Goal: Task Accomplishment & Management: Use online tool/utility

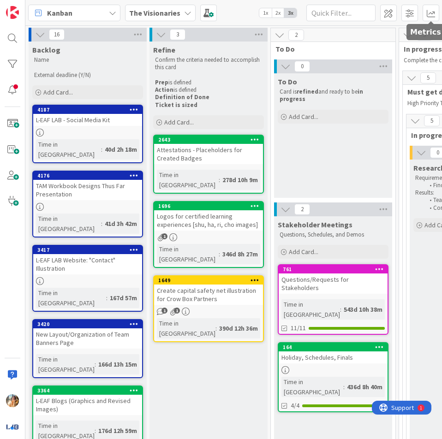
scroll to position [0, 145]
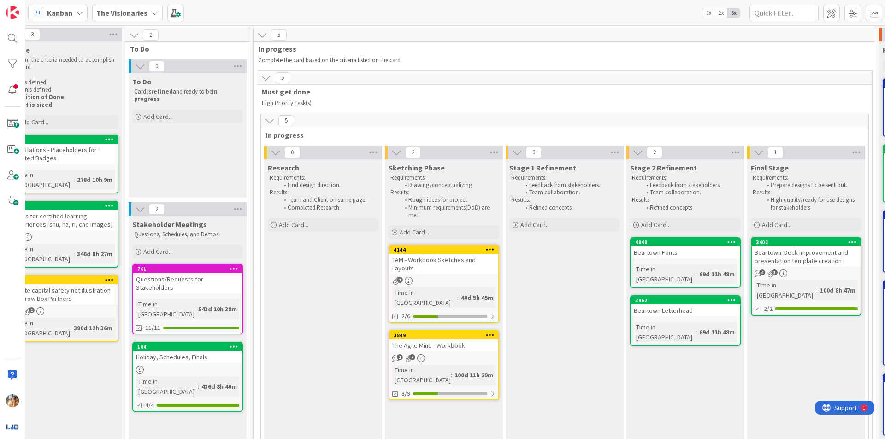
click at [130, 17] on b "The Visionaries" at bounding box center [121, 12] width 51 height 9
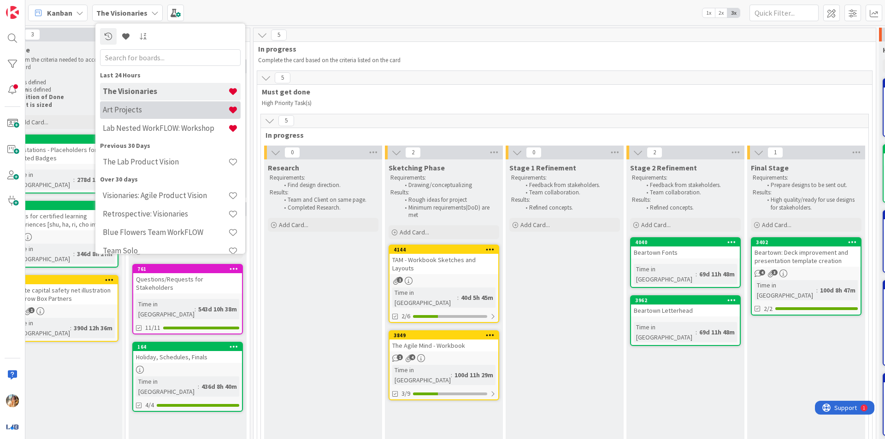
click at [187, 103] on div "Art Projects" at bounding box center [170, 110] width 141 height 18
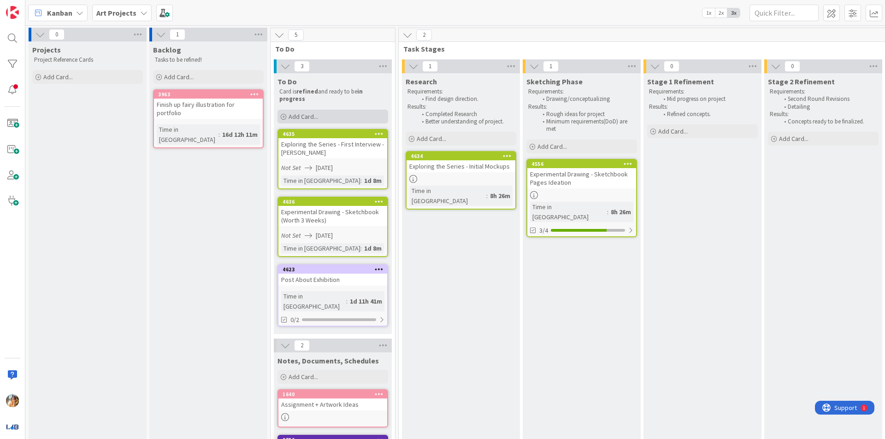
click at [323, 117] on div "Add Card..." at bounding box center [332, 117] width 111 height 14
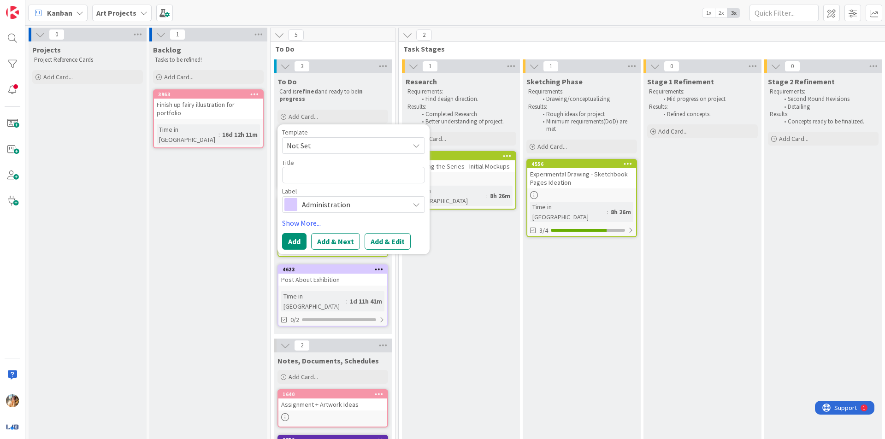
click at [370, 207] on span "Administration" at bounding box center [353, 204] width 102 height 13
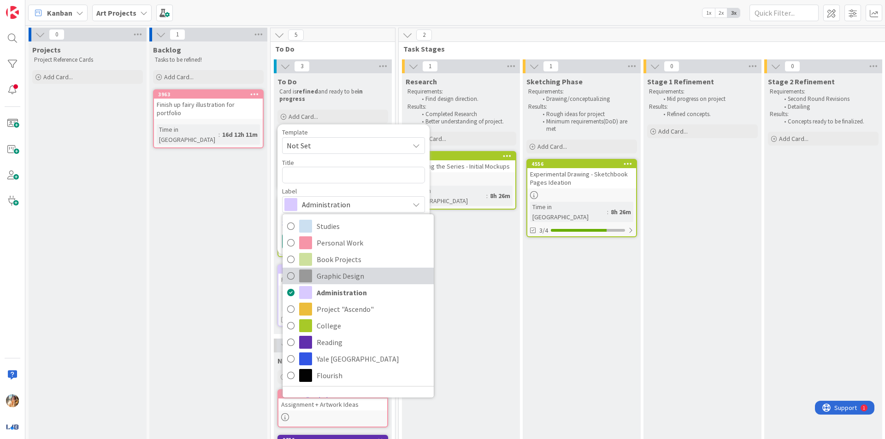
click at [389, 280] on span "Graphic Design" at bounding box center [373, 276] width 112 height 14
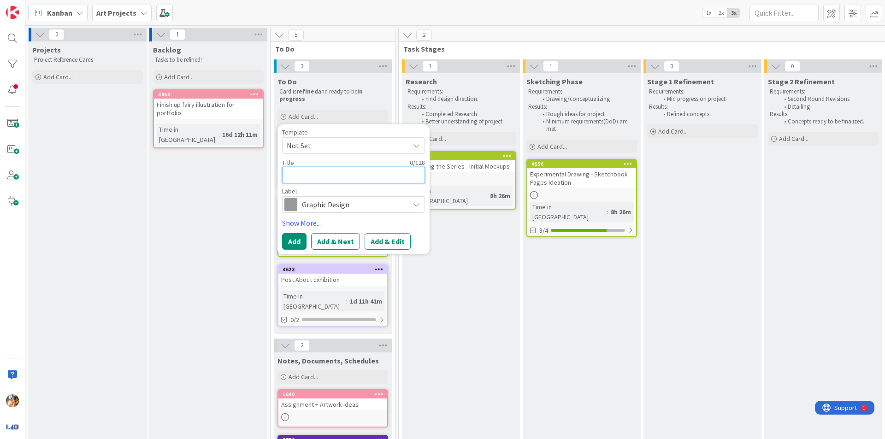
click at [365, 179] on textarea at bounding box center [353, 175] width 143 height 17
type textarea "x"
type textarea "J"
type textarea "x"
type textarea "[PERSON_NAME]"
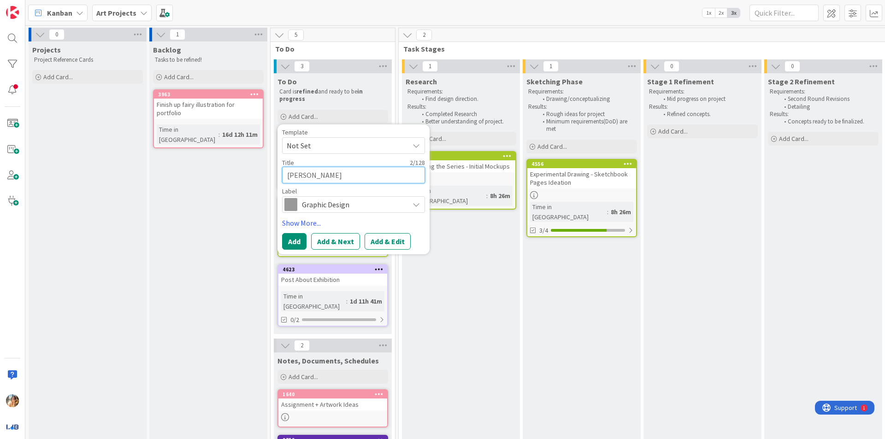
type textarea "x"
type textarea "J"
type textarea "x"
type textarea "H"
type textarea "x"
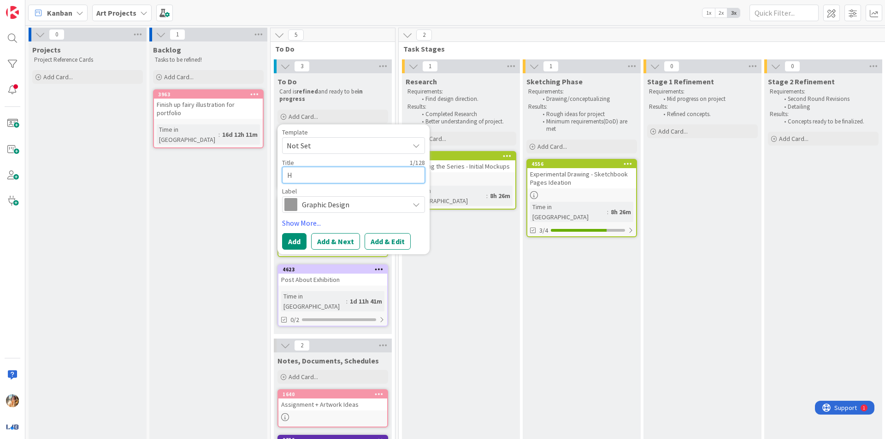
type textarea "Ha"
type textarea "x"
type textarea "Hav"
type textarea "x"
type textarea "Have"
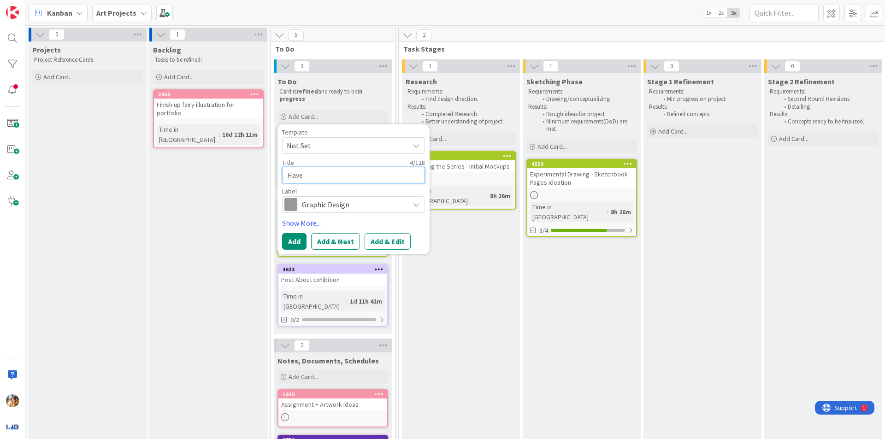
type textarea "x"
type textarea "Have"
type textarea "x"
type textarea "Have A"
type textarea "x"
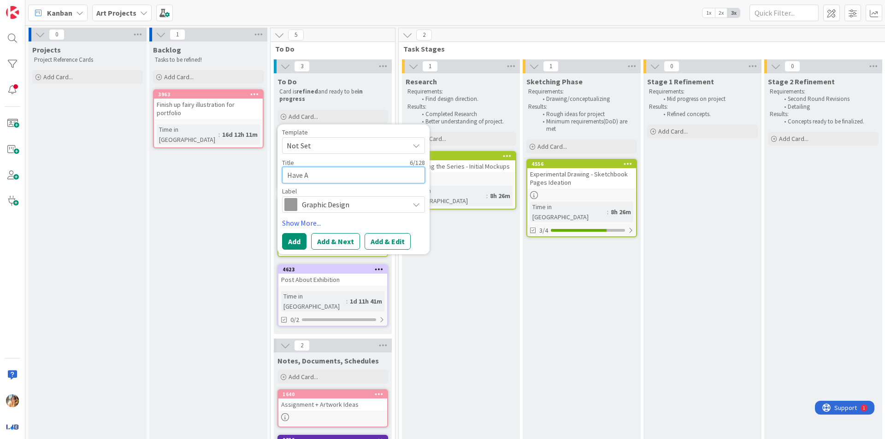
type textarea "Have Al"
type textarea "x"
type textarea "Have All"
type textarea "x"
type textarea "Have All"
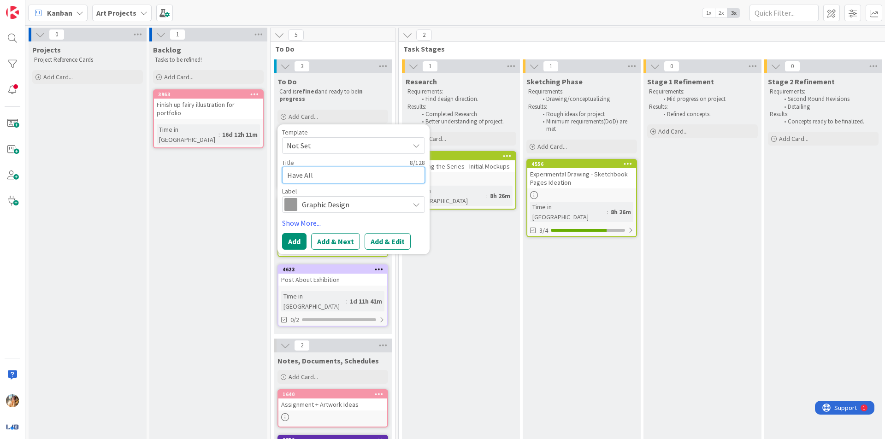
type textarea "x"
type textarea "Have All S"
type textarea "x"
type textarea "Have All Sk"
type textarea "x"
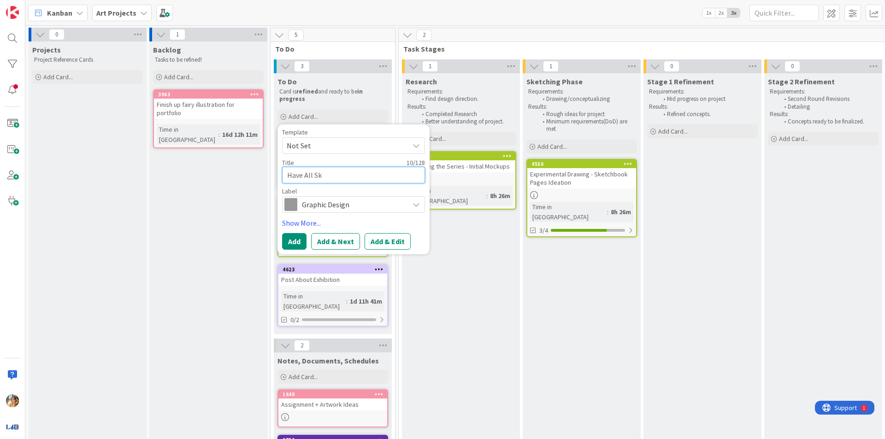
type textarea "Have All Ske"
type textarea "x"
type textarea "Have All Sket"
type textarea "x"
type textarea "Have All Sketc"
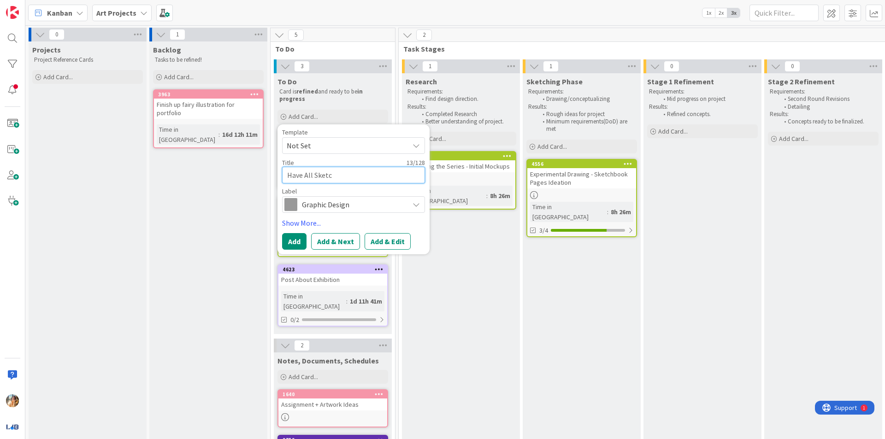
type textarea "x"
type textarea "Have All Sketch"
type textarea "x"
type textarea "Have All Sketche"
type textarea "x"
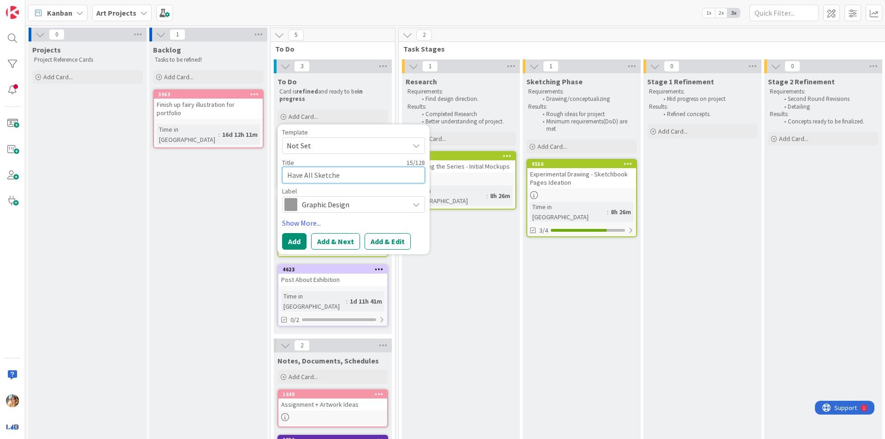
type textarea "Have All Sketches"
type textarea "x"
type textarea "Have All Sketches"
type textarea "x"
type textarea "Have All Sketches R"
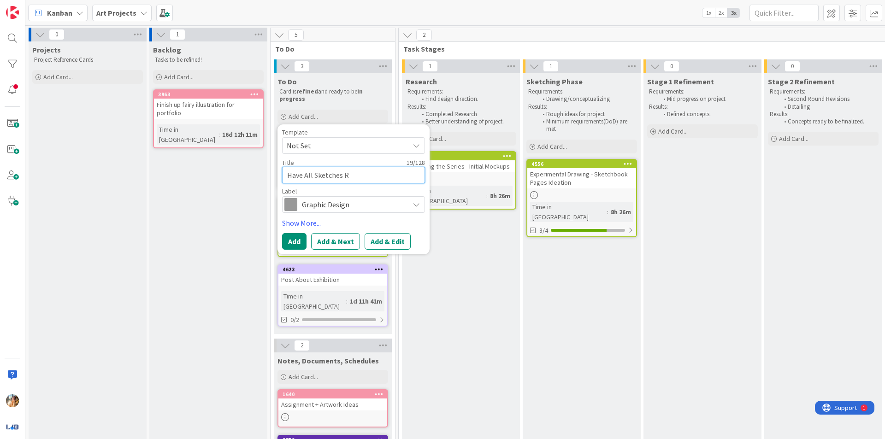
type textarea "x"
type textarea "Have All Sketches Re"
type textarea "x"
type textarea "Have All Sketches Rea"
type textarea "x"
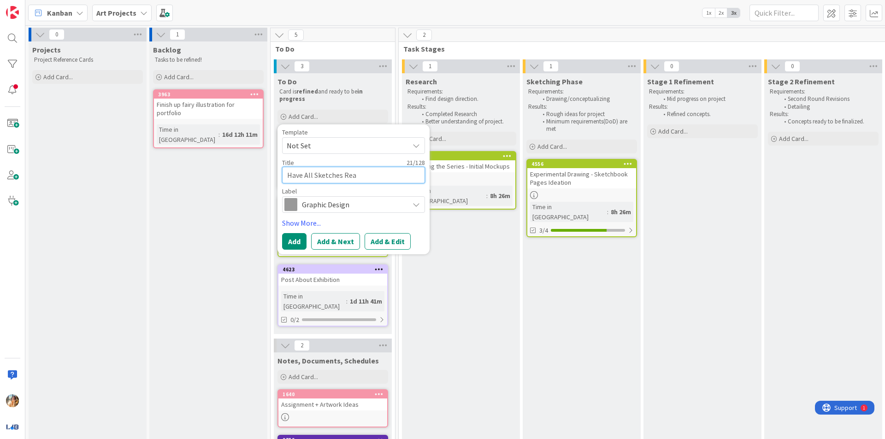
type textarea "Have All Sketches Read"
type textarea "x"
type textarea "Have All Sketches Ready"
type textarea "x"
type textarea "Have All Sketches Ready"
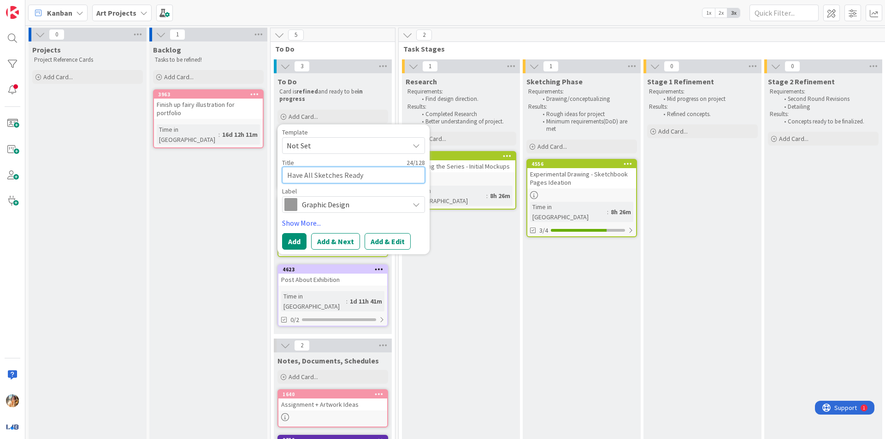
type textarea "x"
type textarea "Have All Sketches Ready f"
type textarea "x"
type textarea "Have All Sketches Ready fo"
type textarea "x"
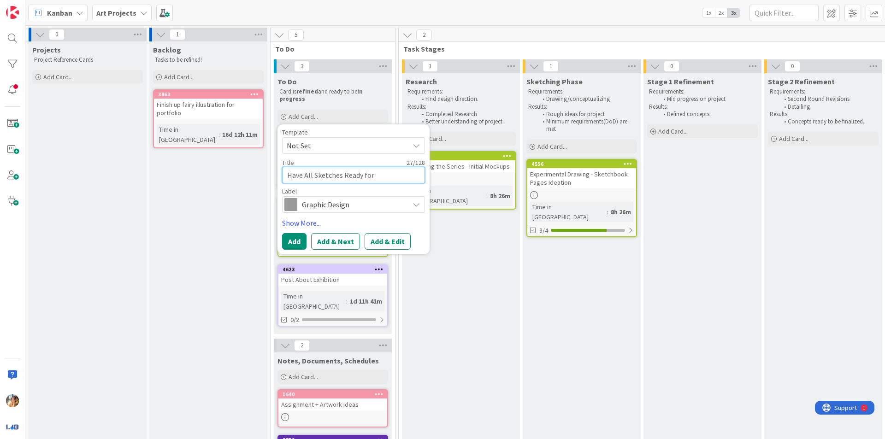
type textarea "Have All Sketches Ready for"
type textarea "x"
type textarea "Have All Sketches Ready for W"
type textarea "x"
type textarea "Have All Sketches Ready for Wo"
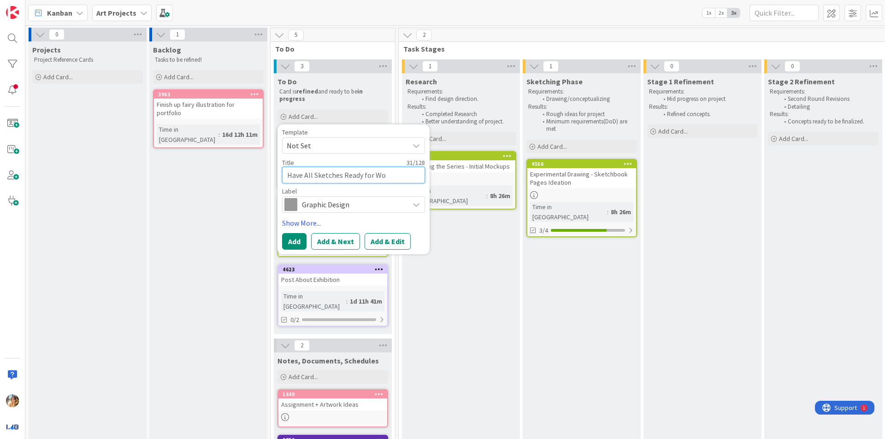
type textarea "x"
type textarea "Have All Sketches Ready for Wor"
type textarea "x"
type textarea "Have All Sketches Ready for Work"
type textarea "x"
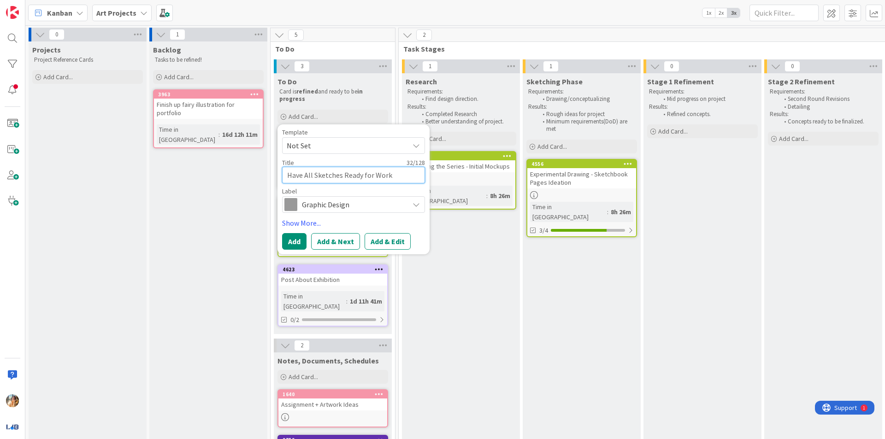
type textarea "Have All Sketches Ready for Workb"
type textarea "x"
type textarea "Have All Sketches Ready for Workbo"
type textarea "x"
type textarea "Have All Sketches Ready for Workboo"
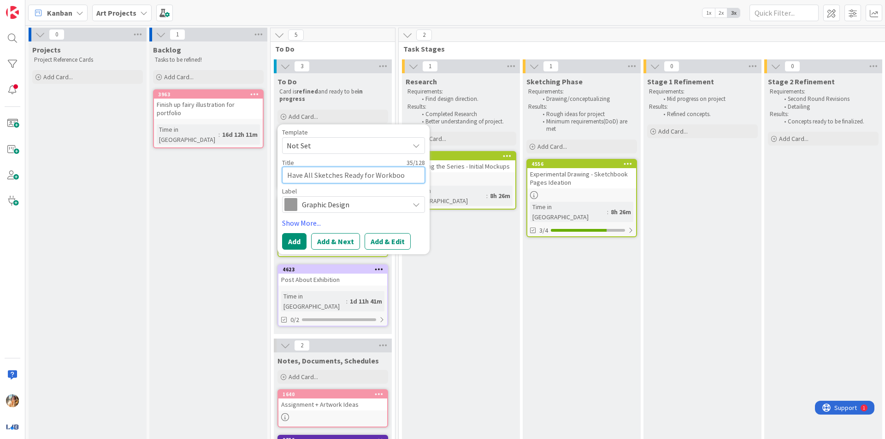
type textarea "x"
type textarea "Have All Sketches Ready for Workbook"
type textarea "x"
type textarea "Have All Sketches Ready for Workbook"
type textarea "x"
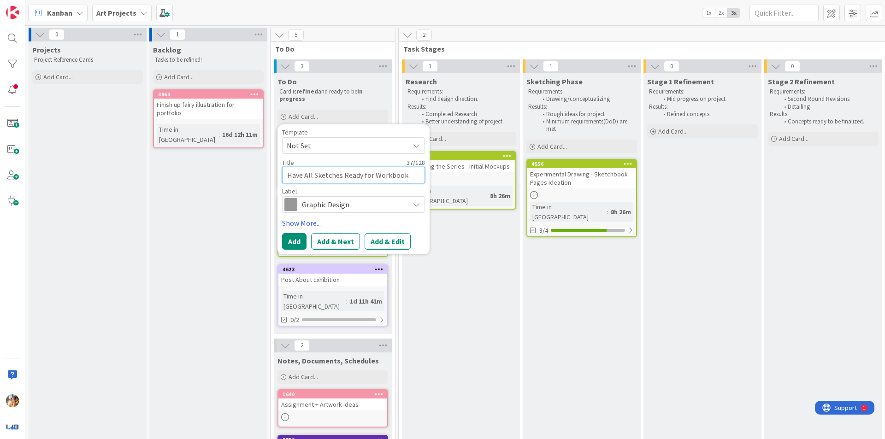
type textarea "Have All Sketches Ready for Workbook"
type textarea "x"
type textarea "Have All Sketches Ready for Workbook,"
type textarea "x"
type textarea "Have All Sketches Ready for Workbook,"
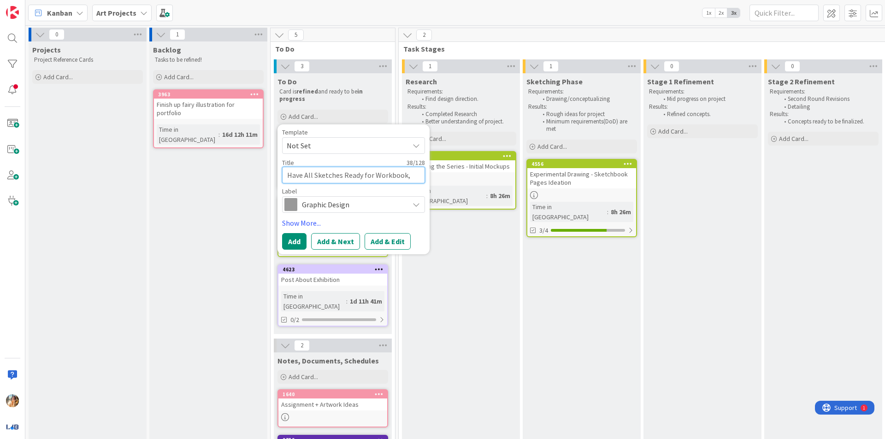
type textarea "x"
type textarea "Have All Sketches Ready for Workbook,"
type textarea "x"
type textarea "Have All Sketches Ready for Workbook"
drag, startPoint x: 375, startPoint y: 175, endPoint x: 207, endPoint y: 179, distance: 167.8
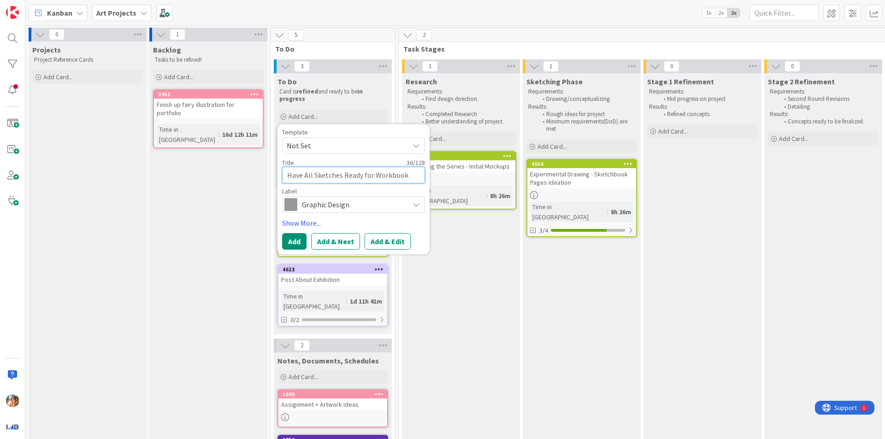
click at [209, 178] on div "0 Projects Project Reference Cards Add Card... 1 Backlog Tasks to be refined! A…" at bounding box center [723, 280] width 1392 height 505
click at [441, 235] on div "Research Requirements: Find design direction. Results: Completed Research Bette…" at bounding box center [461, 298] width 118 height 450
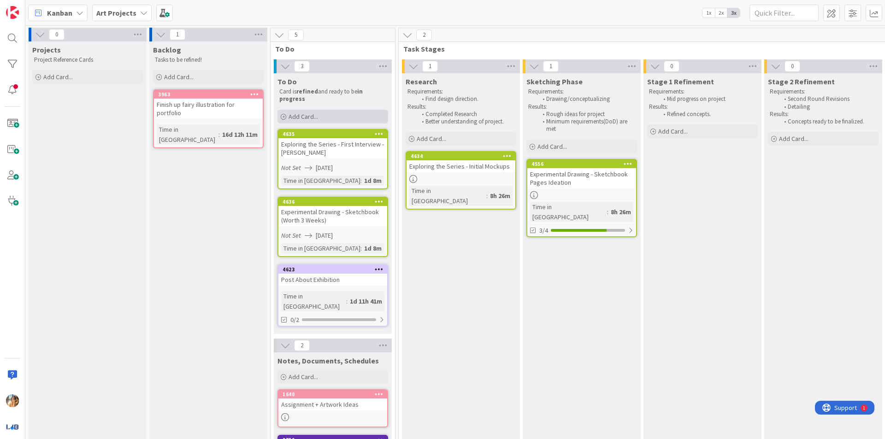
click at [344, 118] on div "Add Card..." at bounding box center [332, 117] width 111 height 14
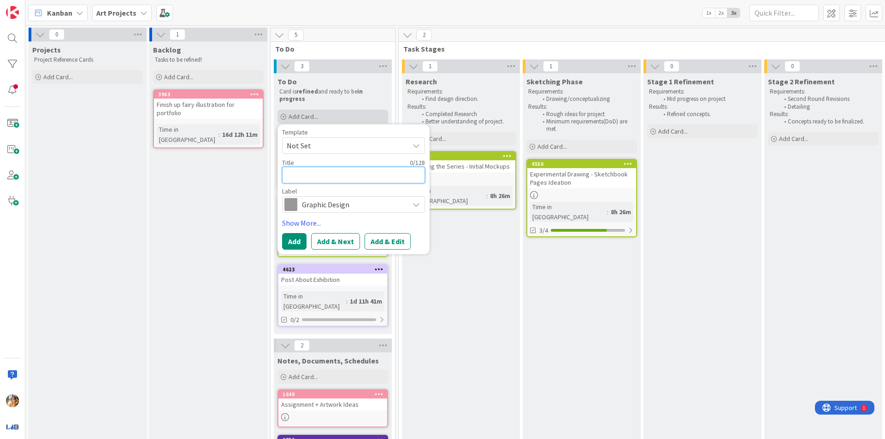
type textarea "x"
type textarea "E"
type textarea "x"
type textarea "Ex"
type textarea "x"
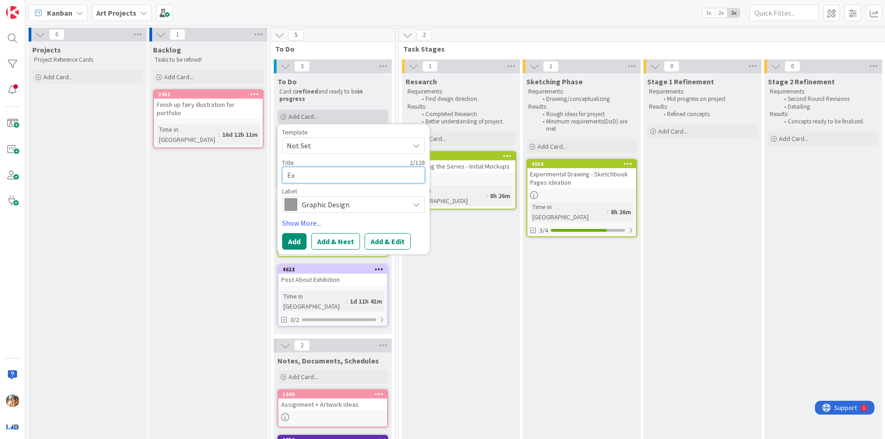
type textarea "Exp"
type textarea "x"
type textarea "Expe"
type textarea "x"
type textarea "Exper"
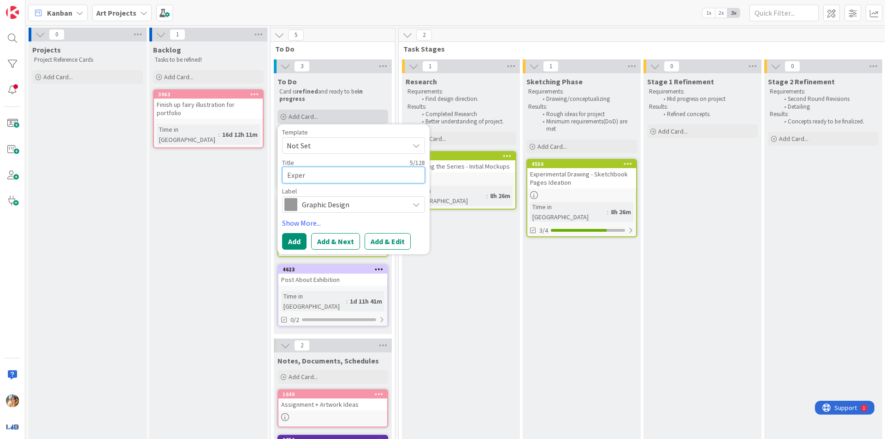
type textarea "x"
type textarea "Experi"
type textarea "x"
type textarea "Experime"
type textarea "x"
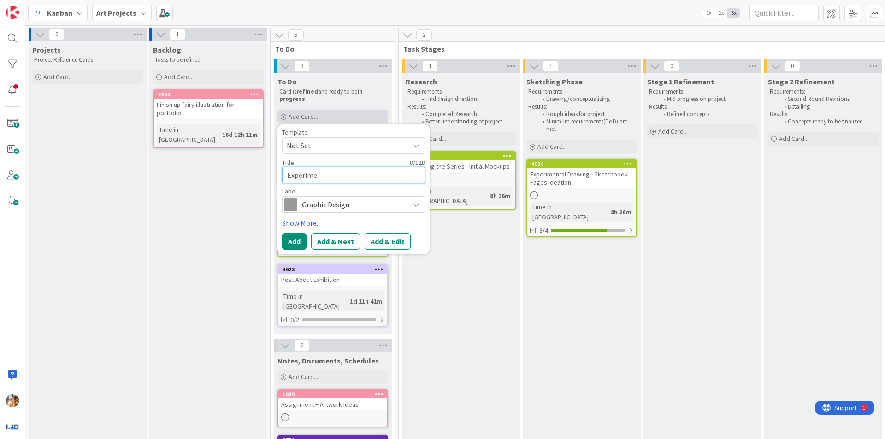
type textarea "Experimen"
type textarea "x"
type textarea "Experiment"
type textarea "x"
type textarea "Experimenta"
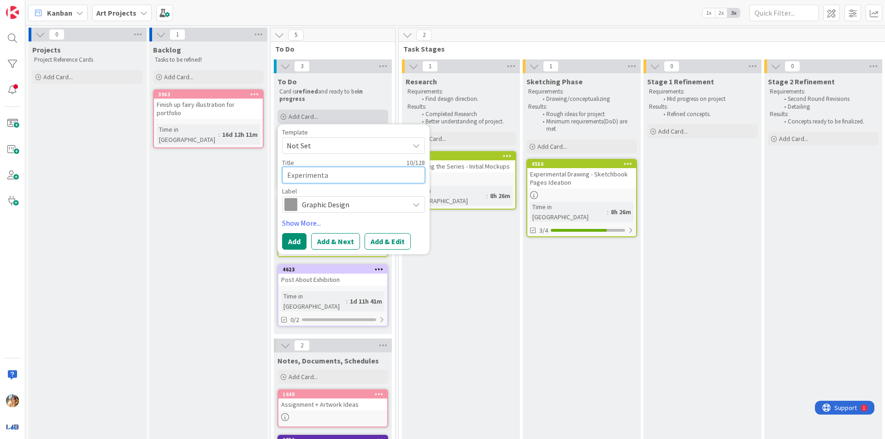
type textarea "x"
type textarea "Experimental"
type textarea "x"
type textarea "Experimental"
type textarea "x"
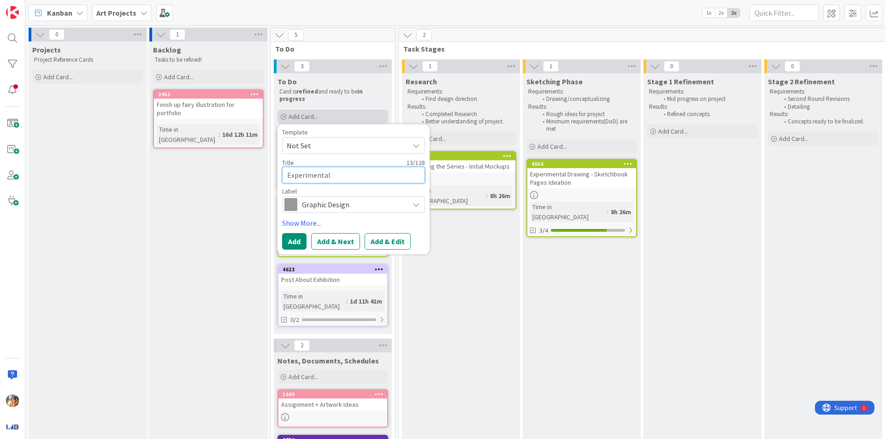
type textarea "Experimental D"
type textarea "x"
type textarea "Experimental Dr"
type textarea "x"
type textarea "Experimental Dra"
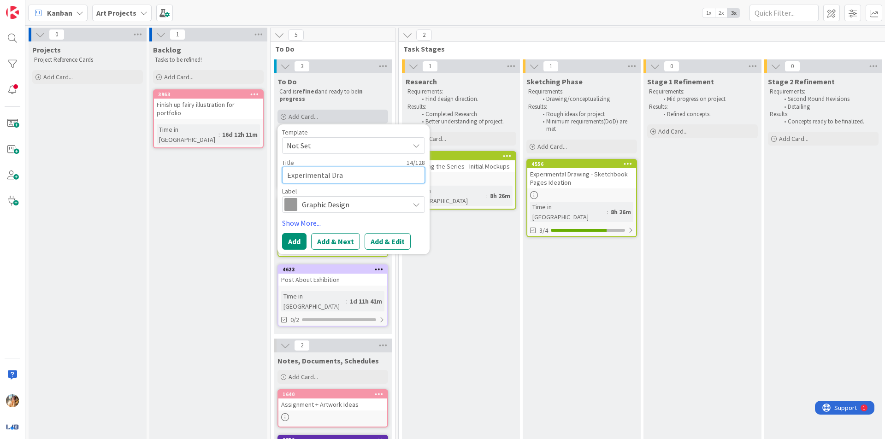
type textarea "x"
type textarea "Experimental Draw"
type textarea "x"
type textarea "Experimental Drawi"
type textarea "x"
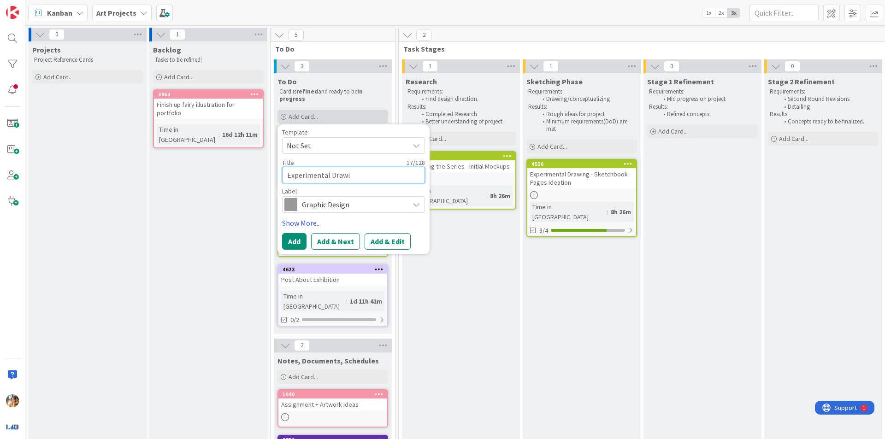
type textarea "Experimental Drawin"
type textarea "x"
type textarea "Experimental Drawing"
type textarea "x"
type textarea "Experimental Drawing"
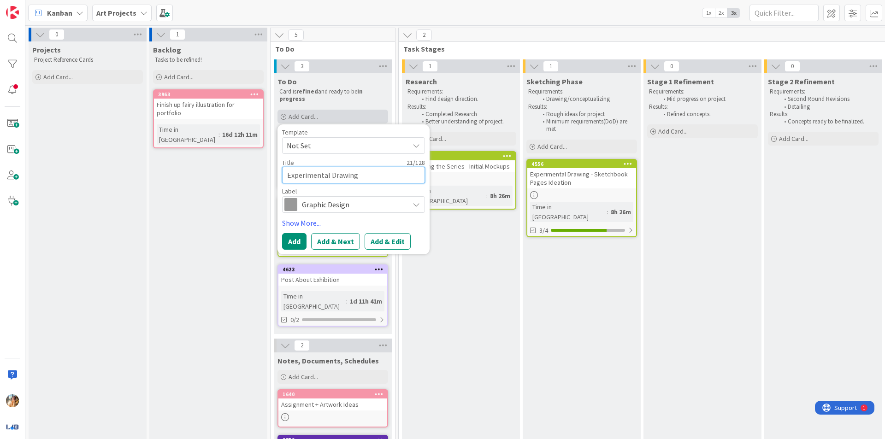
type textarea "x"
type textarea "Experimental Drawing -"
type textarea "x"
type textarea "Experimental Drawing -"
type textarea "x"
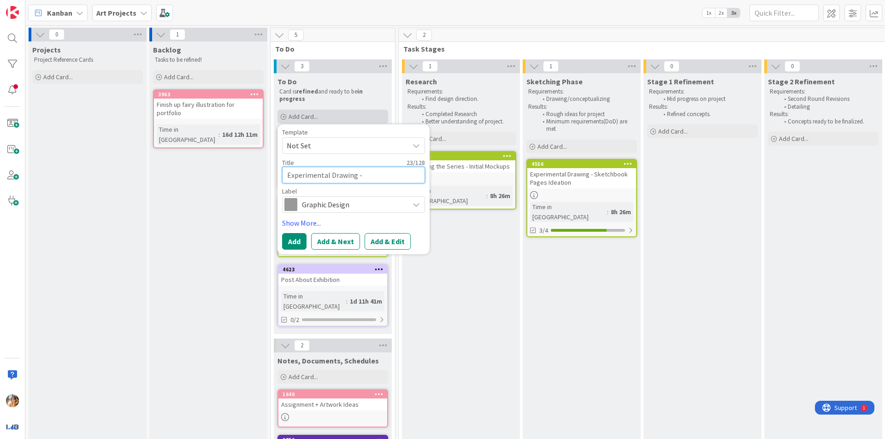
type textarea "Experimental Drawing - D"
type textarea "x"
type textarea "Experimental Drawing - Dr"
type textarea "x"
type textarea "Experimental Drawing - Dra"
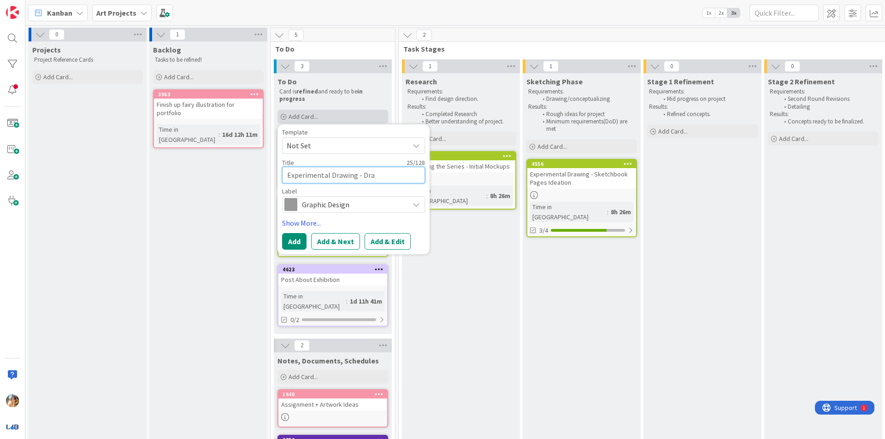
type textarea "x"
type textarea "Experimental Drawing - Drai"
type textarea "x"
type textarea "Experimental Drawing - Dra"
type textarea "x"
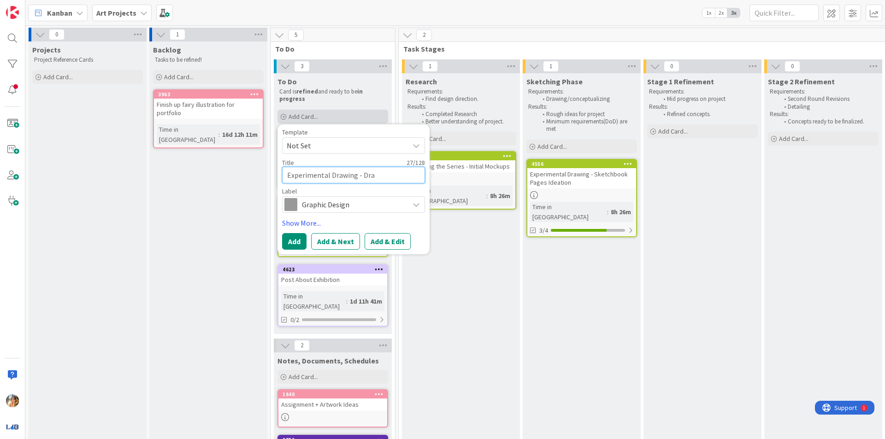
type textarea "Experimental Drawing - Draw"
type textarea "x"
type textarea "Experimental Drawing - Drawi"
type textarea "x"
type textarea "Experimental Drawing - Drawin"
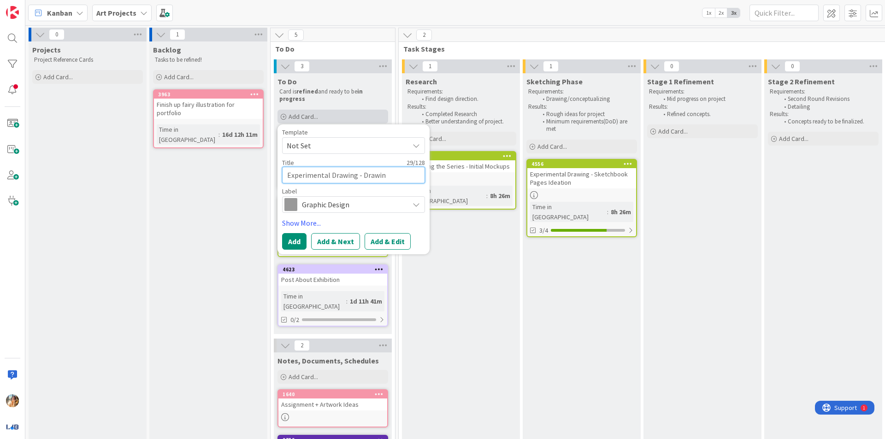
type textarea "x"
type textarea "Experimental Drawing - Drawing"
type textarea "x"
type textarea "Experimental Drawing - Drawing B"
type textarea "x"
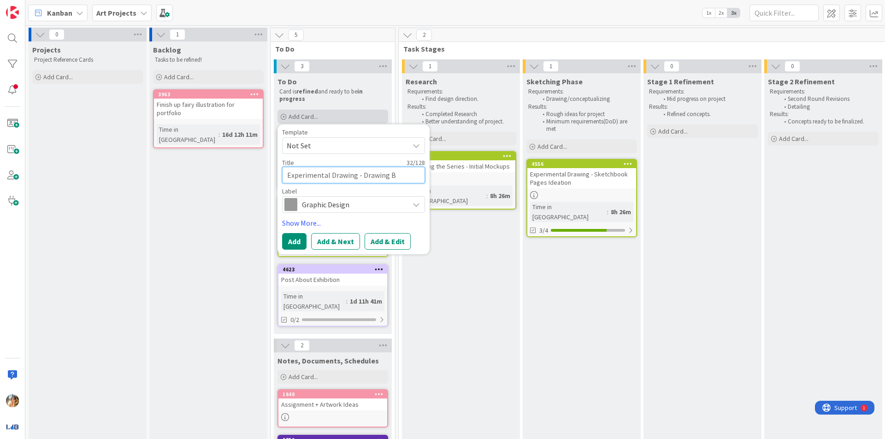
type textarea "Experimental Drawing - Drawing Bo"
type textarea "x"
type textarea "Experimental Drawing - Drawing Boo"
type textarea "x"
type textarea "Experimental Drawing - Drawing Book"
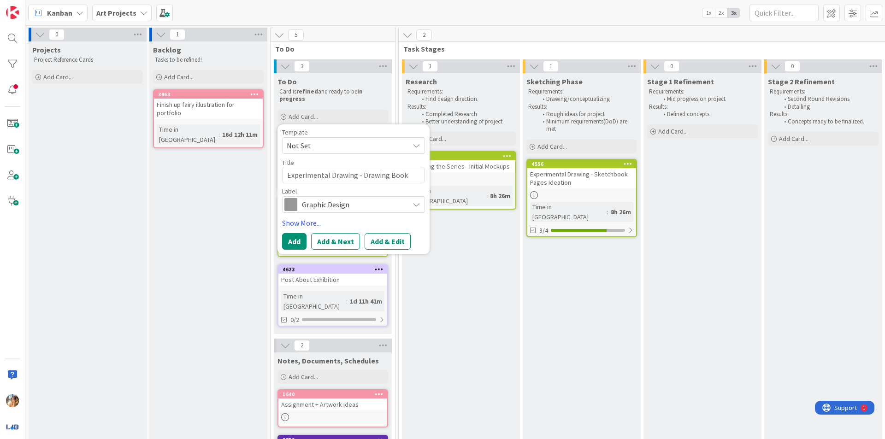
click at [368, 202] on span "Graphic Design" at bounding box center [353, 204] width 102 height 13
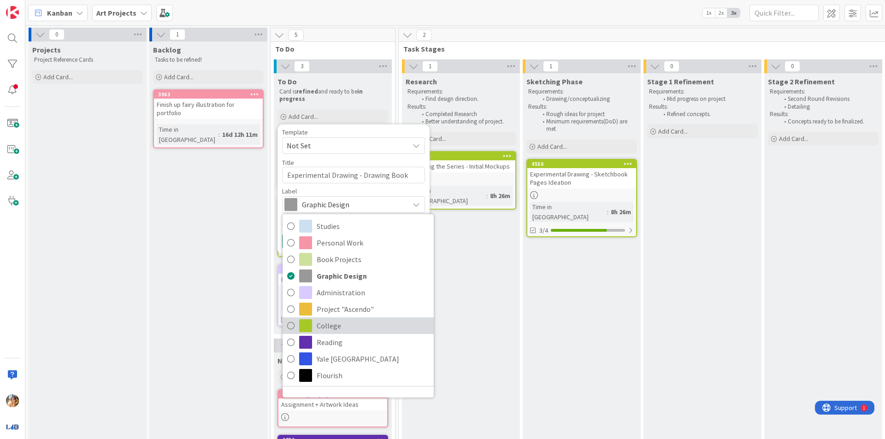
click at [354, 329] on span "College" at bounding box center [373, 326] width 112 height 14
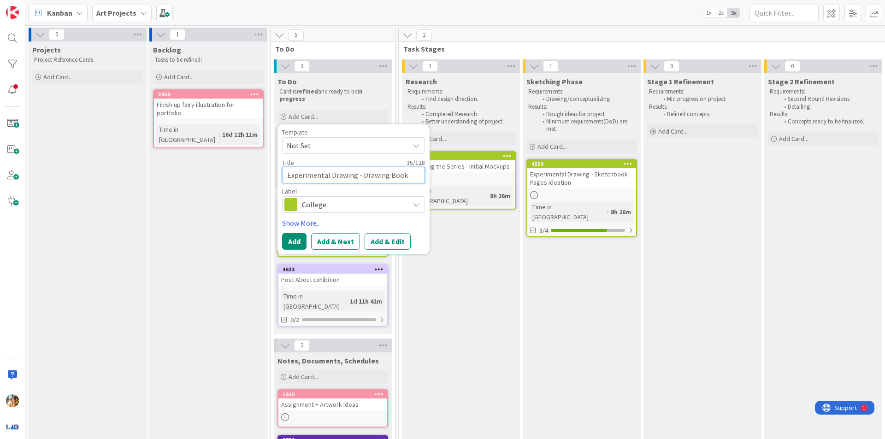
click at [418, 178] on textarea "Experimental Drawing - Drawing Book" at bounding box center [353, 175] width 143 height 17
type textarea "x"
type textarea "Experimental Drawing - Drawing Book"
type textarea "x"
type textarea "Experimental Drawing - Drawing Book R"
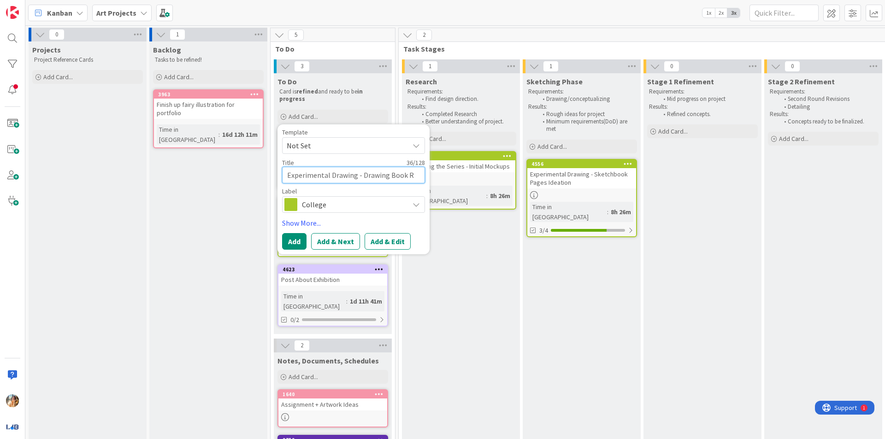
type textarea "x"
type textarea "Experimental Drawing - Drawing Book Re"
type textarea "x"
type textarea "Experimental Drawing - Drawing Book Rev"
type textarea "x"
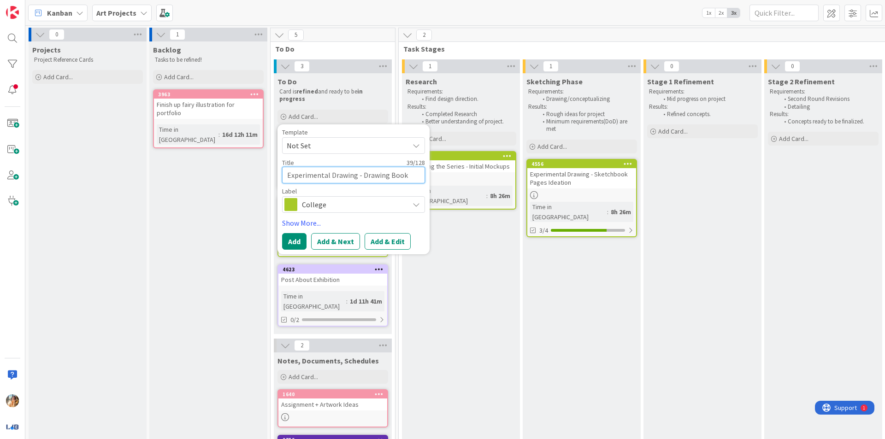
type textarea "Experimental Drawing - Drawing Book Revi"
type textarea "x"
type textarea "Experimental Drawing - Drawing Book Revie"
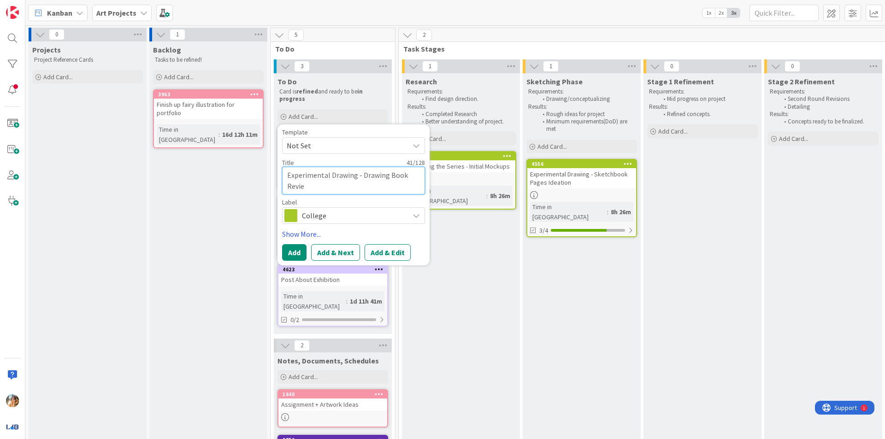
type textarea "x"
type textarea "Experimental Drawing - Drawing Book Review"
type textarea "x"
type textarea "Experimental Drawing - Drawing Book Review"
type textarea "x"
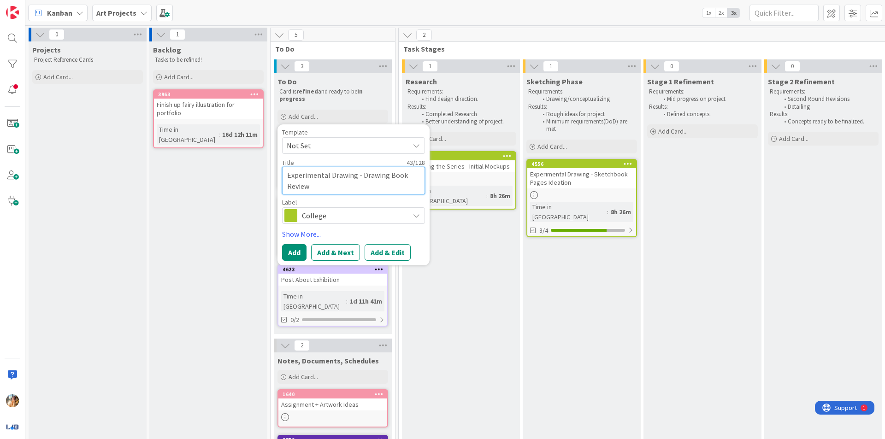
type textarea "Experimental Drawing - Drawing Book Review 1"
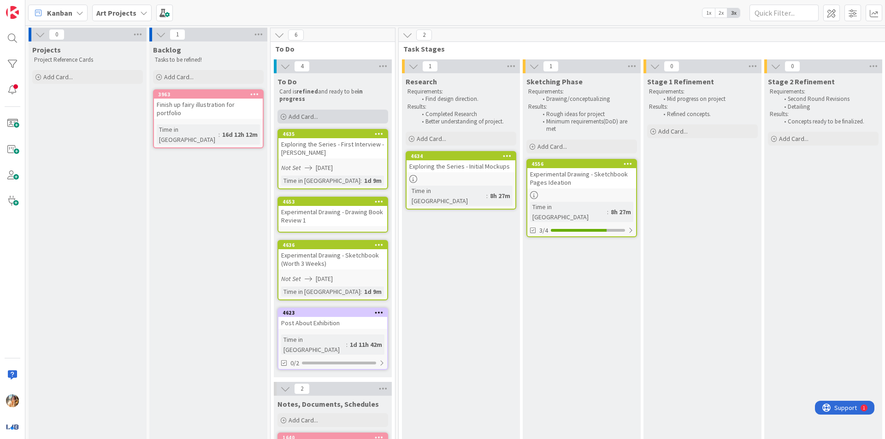
click at [340, 115] on div "Add Card..." at bounding box center [332, 117] width 111 height 14
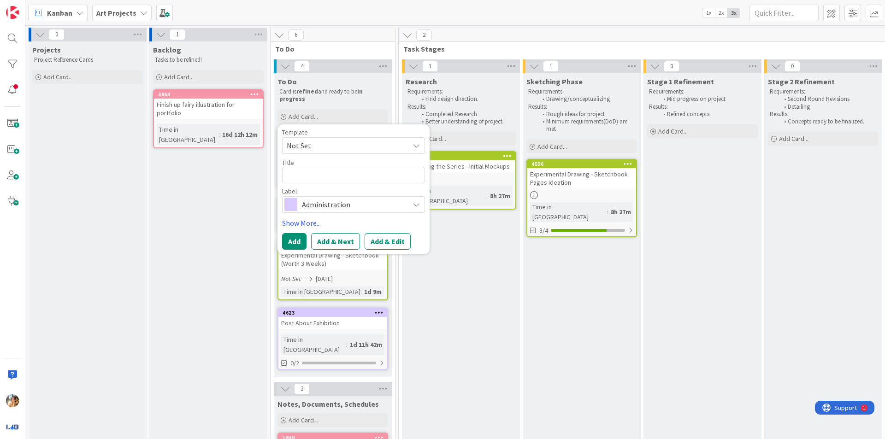
click at [350, 204] on span "Administration" at bounding box center [353, 204] width 102 height 13
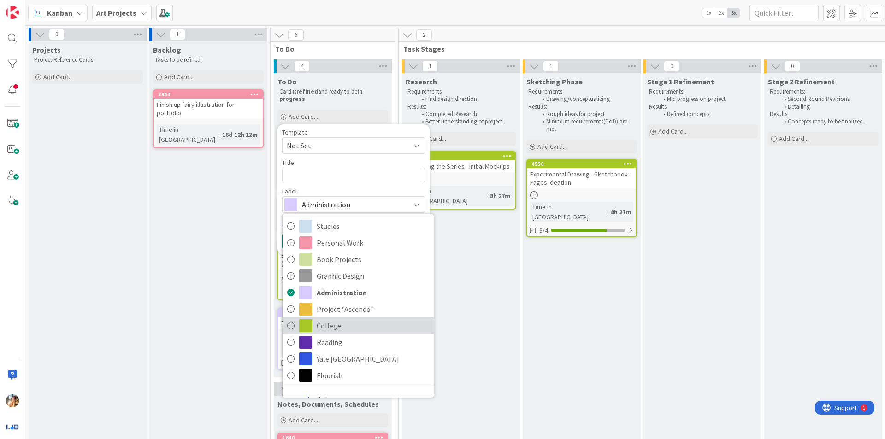
click at [357, 321] on span "College" at bounding box center [373, 326] width 112 height 14
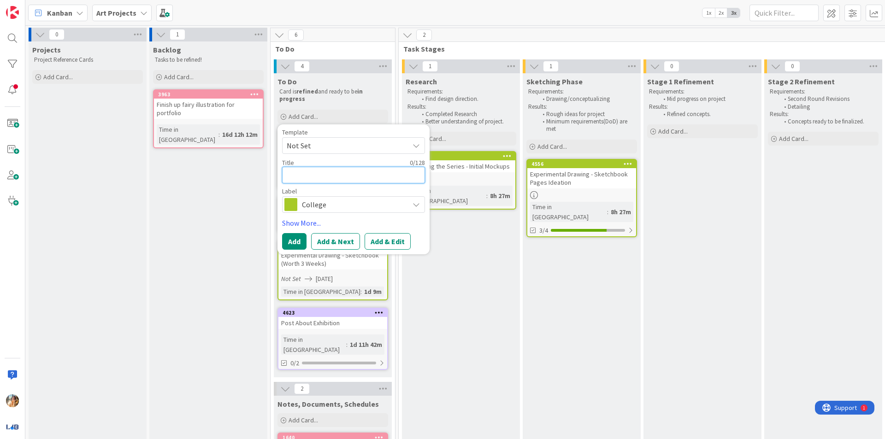
click at [346, 179] on textarea at bounding box center [353, 175] width 143 height 17
type textarea "x"
type textarea "E"
type textarea "x"
type textarea "Ex"
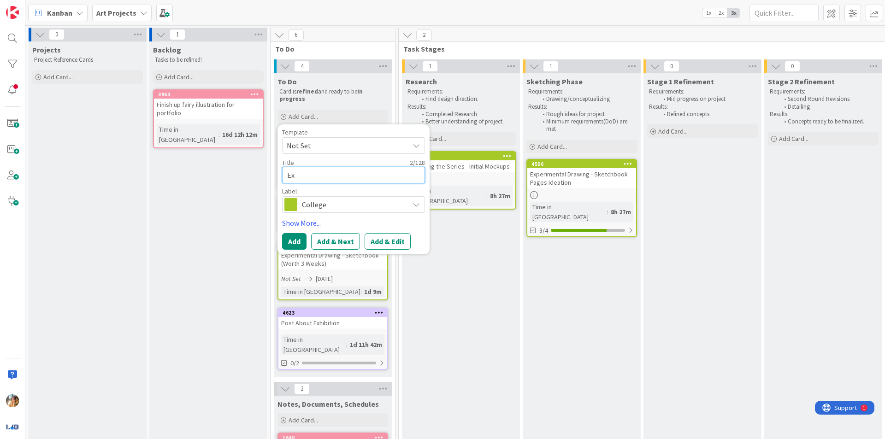
type textarea "x"
type textarea "Exp"
type textarea "x"
type textarea "Expl"
type textarea "x"
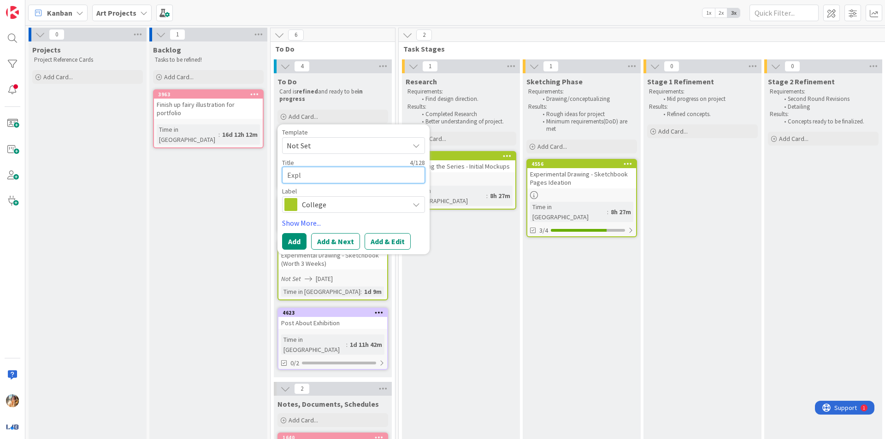
type textarea "Explo"
type textarea "x"
type textarea "Explor"
type textarea "x"
type textarea "Explori"
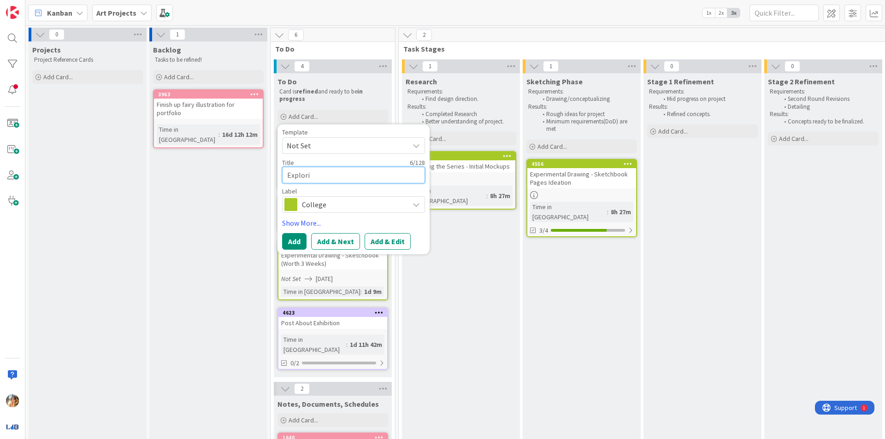
type textarea "x"
type textarea "Explorin"
type textarea "x"
type textarea "Exploring"
type textarea "x"
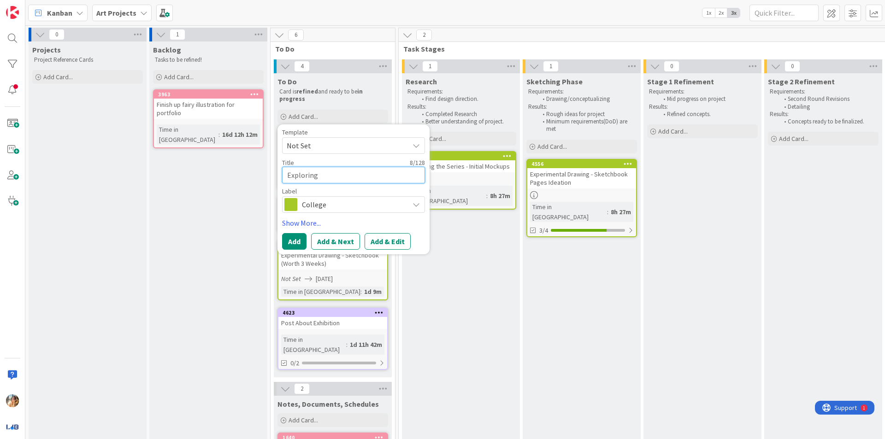
type textarea "Exploring"
type textarea "x"
type textarea "Exploring t"
click at [304, 234] on button "Add" at bounding box center [294, 241] width 24 height 17
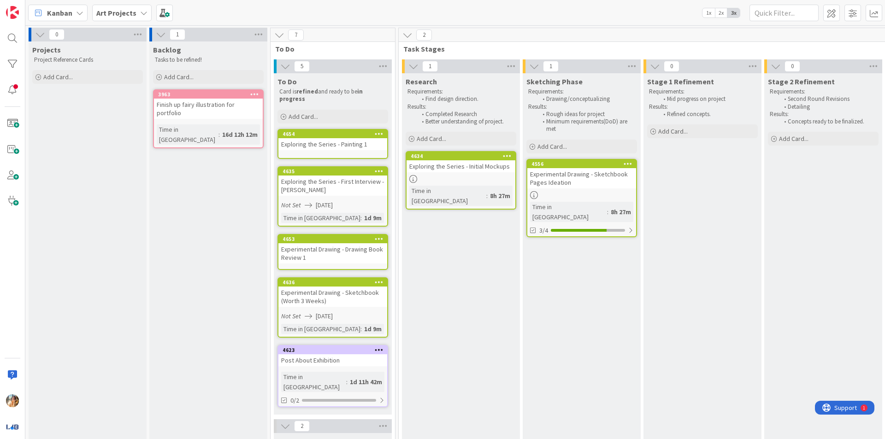
click at [357, 147] on div "Exploring the Series - Painting 1" at bounding box center [332, 144] width 109 height 12
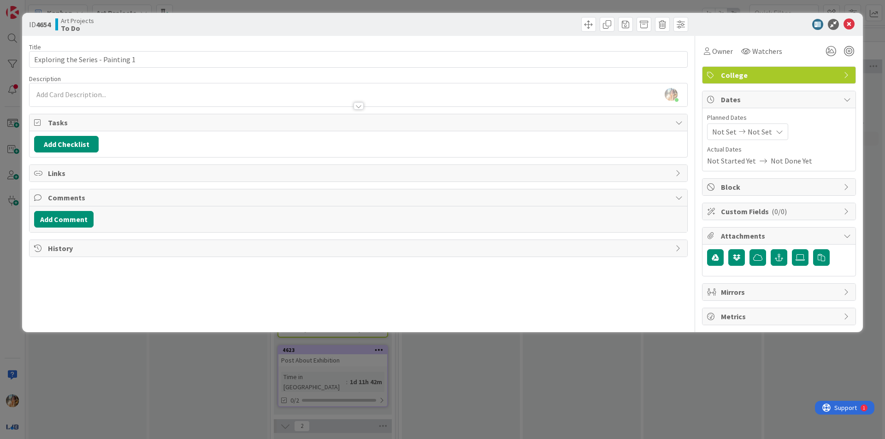
click at [441, 132] on span "Not Set" at bounding box center [724, 131] width 24 height 11
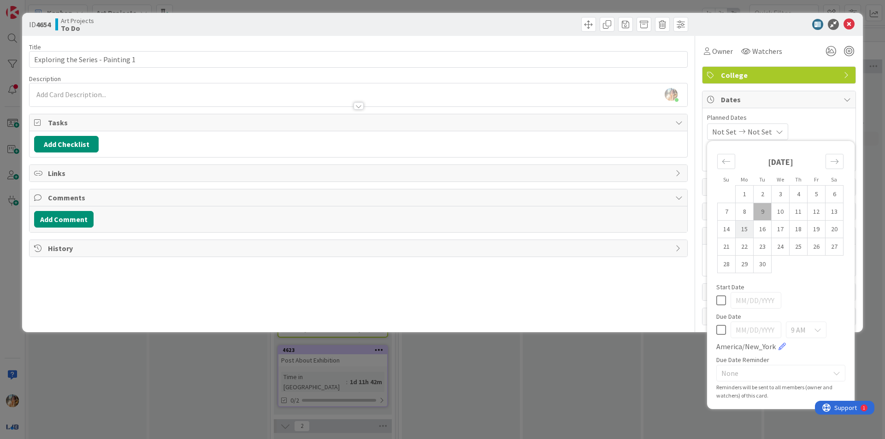
click at [441, 230] on td "15" at bounding box center [745, 230] width 18 height 18
click at [441, 335] on icon at bounding box center [721, 330] width 10 height 11
click at [441, 303] on div "Su Mo Tu We Th Fr Sa [DATE] 1 2 3 4 5 6 7 8 9 10 11 12 13 14 15 16 17 18 19 20 …" at bounding box center [781, 275] width 138 height 259
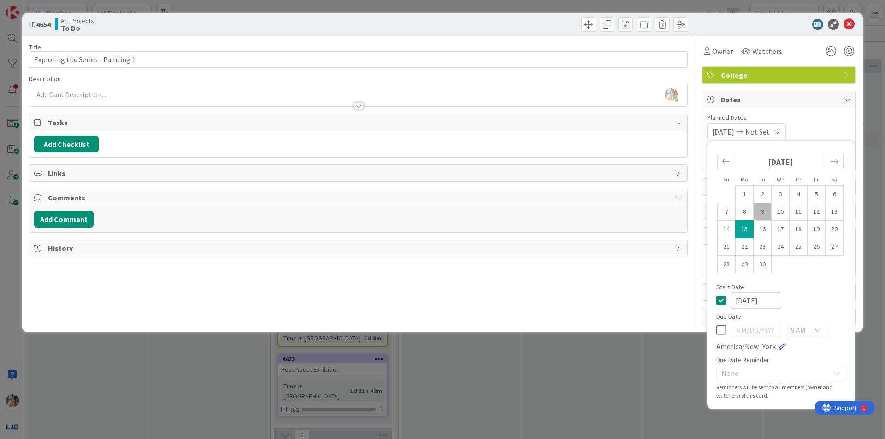
click at [441, 302] on icon at bounding box center [721, 300] width 10 height 11
click at [441, 334] on icon at bounding box center [721, 330] width 10 height 11
click at [441, 235] on td "15" at bounding box center [745, 230] width 18 height 18
click at [441, 25] on div at bounding box center [774, 24] width 163 height 11
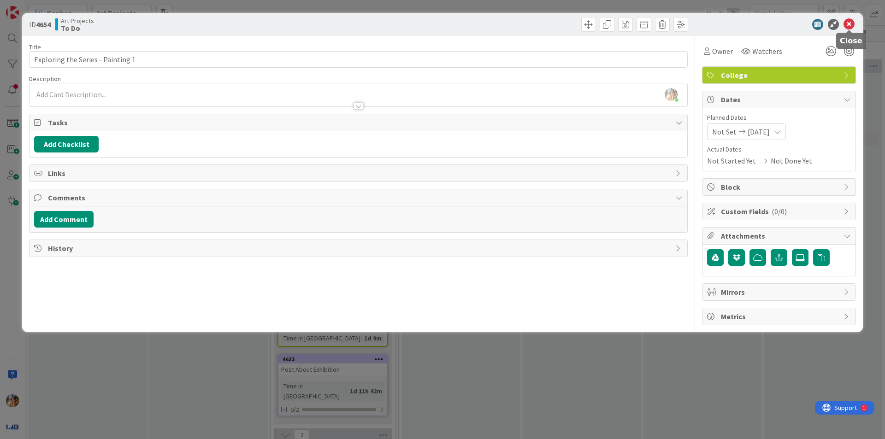
click at [441, 25] on icon at bounding box center [849, 24] width 11 height 11
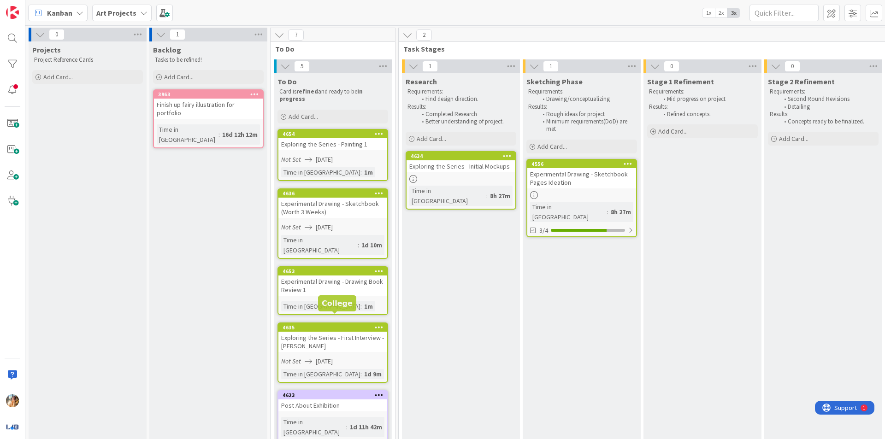
scroll to position [1, 0]
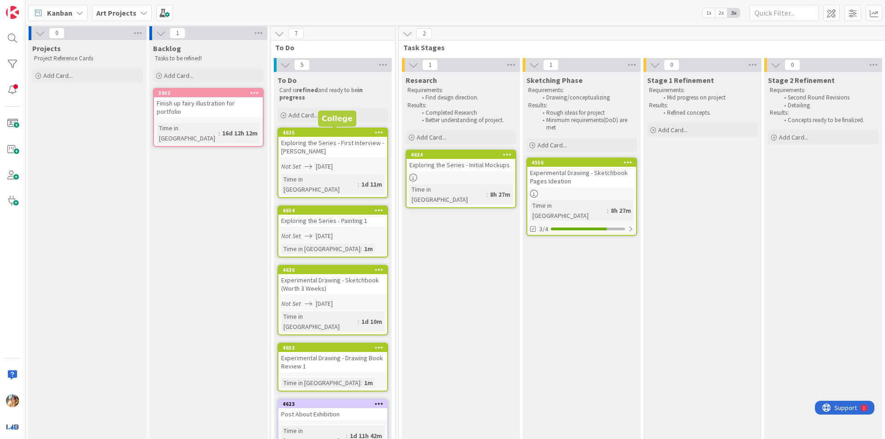
click at [341, 118] on div "Add Card..." at bounding box center [332, 115] width 111 height 14
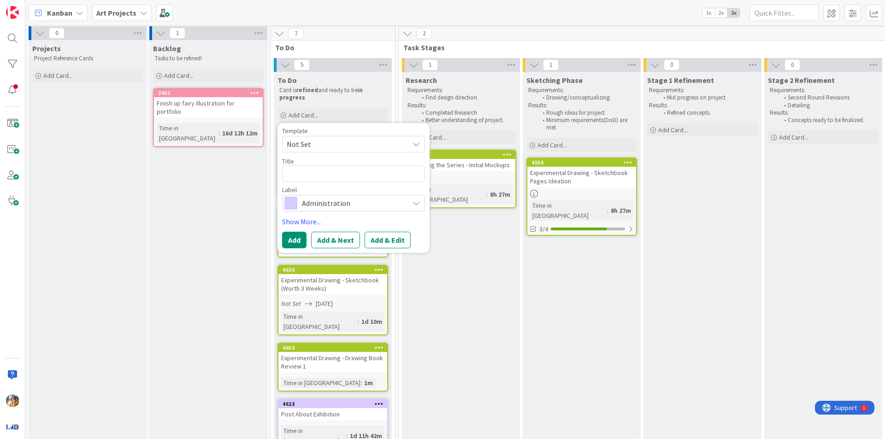
click at [356, 204] on span "Administration" at bounding box center [353, 203] width 102 height 13
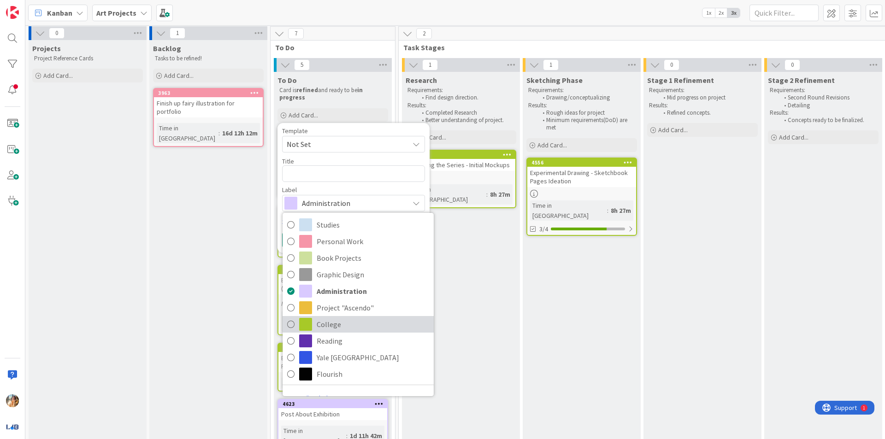
click at [346, 323] on span "College" at bounding box center [373, 325] width 112 height 14
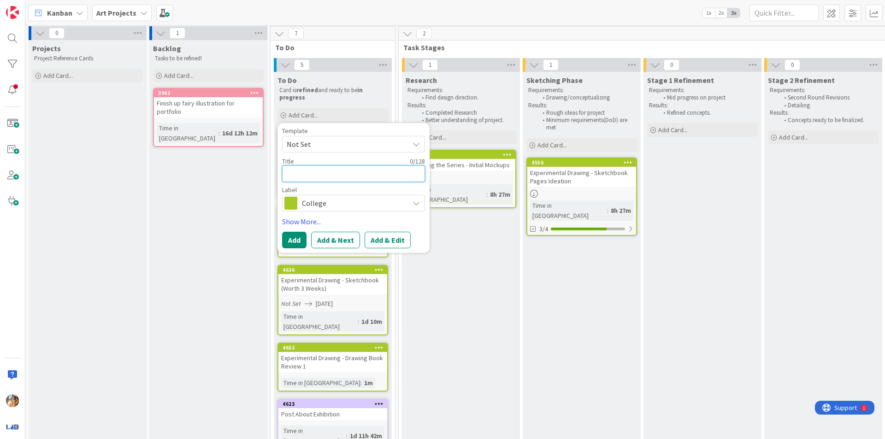
click at [372, 175] on textarea at bounding box center [353, 173] width 143 height 17
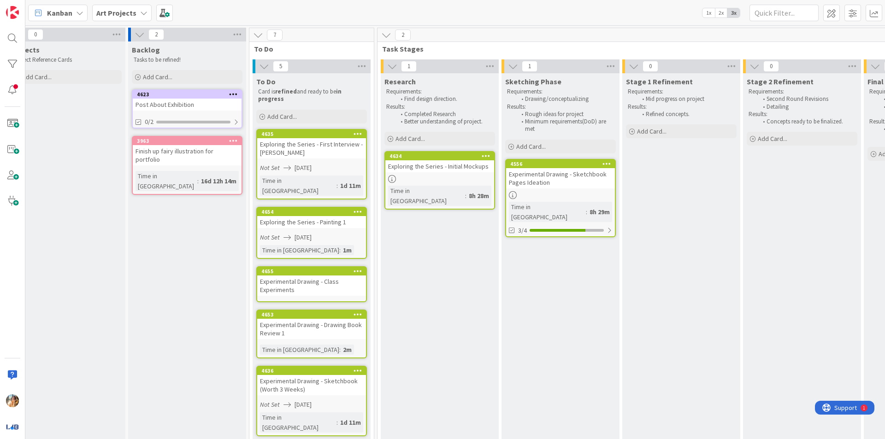
scroll to position [0, 78]
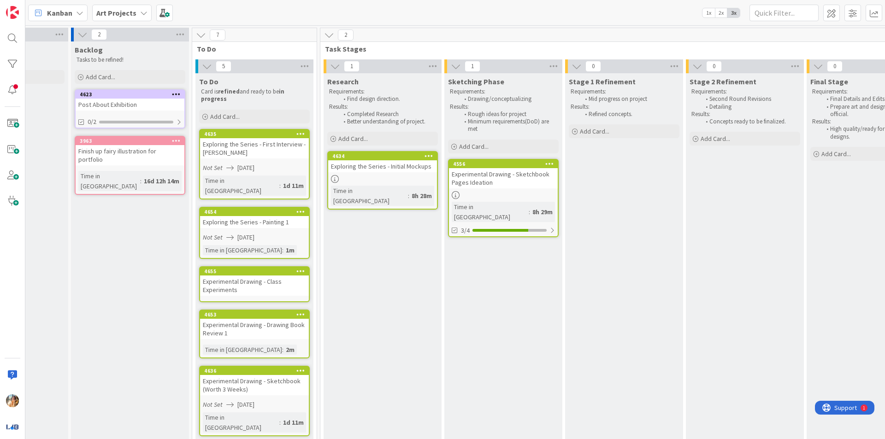
click at [280, 279] on div "Experimental Drawing - Class Experiments" at bounding box center [254, 286] width 109 height 20
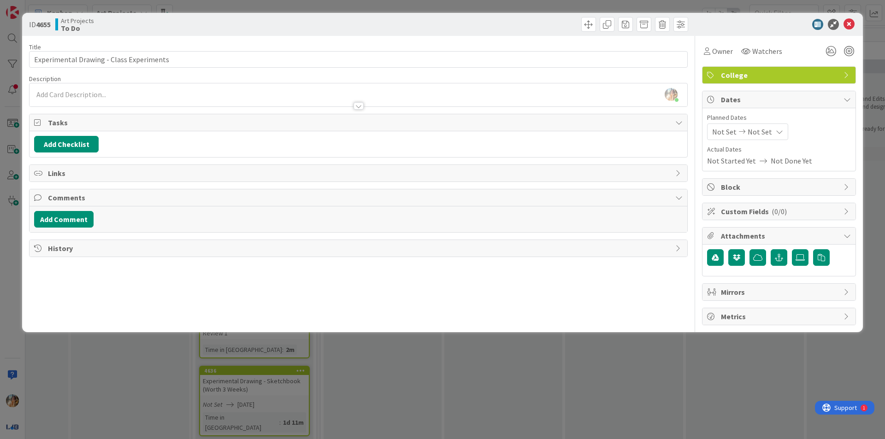
click at [441, 161] on span "Not Started Yet" at bounding box center [731, 160] width 49 height 11
click at [441, 137] on div "Not Set Not Set" at bounding box center [747, 132] width 81 height 17
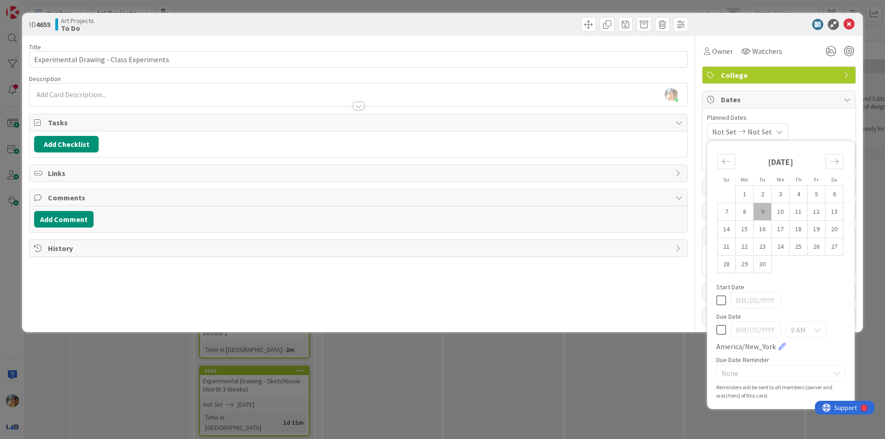
click at [441, 137] on div "Not Set Not Set" at bounding box center [747, 132] width 81 height 17
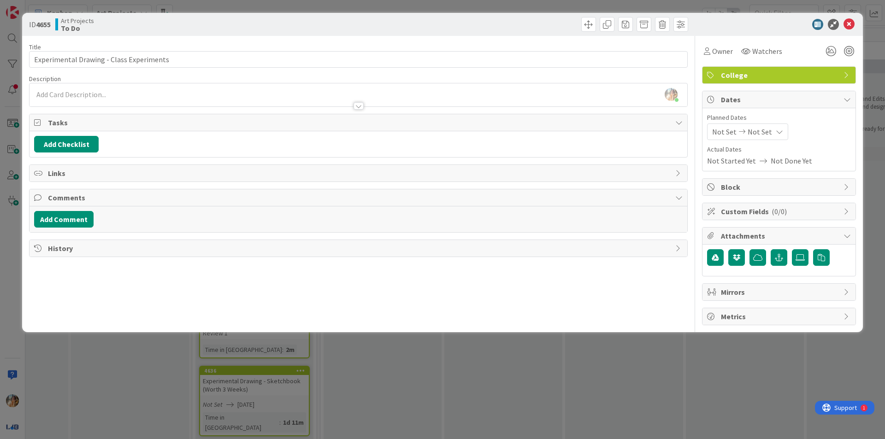
click at [441, 159] on span "Not Started Yet" at bounding box center [731, 160] width 49 height 11
click at [441, 136] on span "Not Set" at bounding box center [724, 131] width 24 height 11
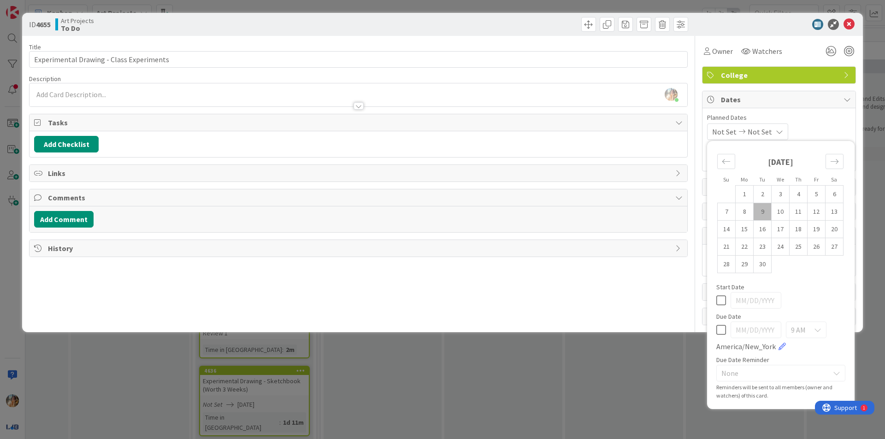
click at [441, 136] on span "Not Set" at bounding box center [724, 131] width 24 height 11
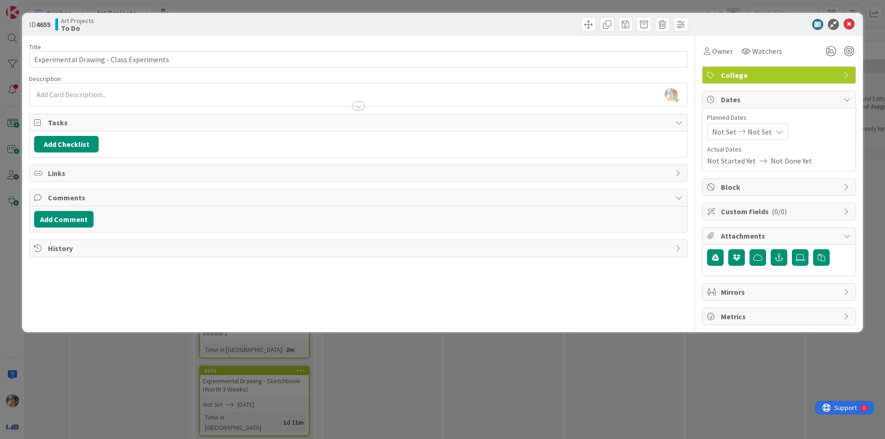
click at [441, 98] on span "Dates" at bounding box center [780, 99] width 118 height 11
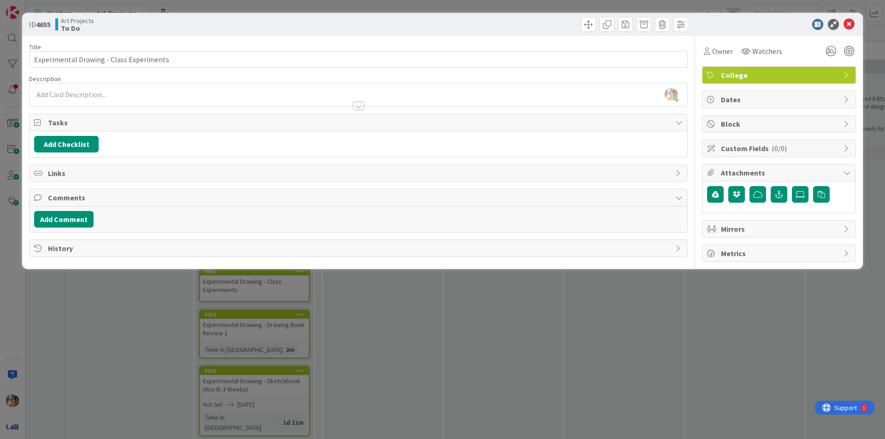
click at [441, 98] on span "Dates" at bounding box center [780, 99] width 118 height 11
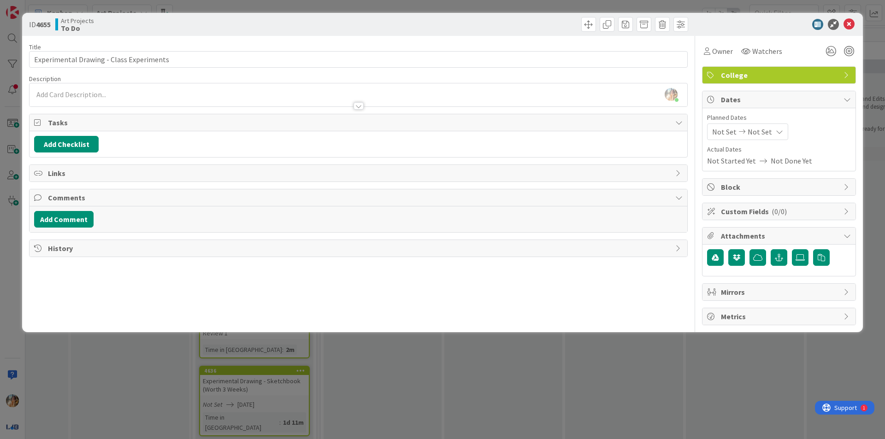
click at [441, 153] on span "Actual Dates" at bounding box center [779, 150] width 144 height 10
click at [441, 157] on span "Not Started Yet" at bounding box center [731, 160] width 49 height 11
click at [441, 135] on span "Not Set" at bounding box center [724, 131] width 24 height 11
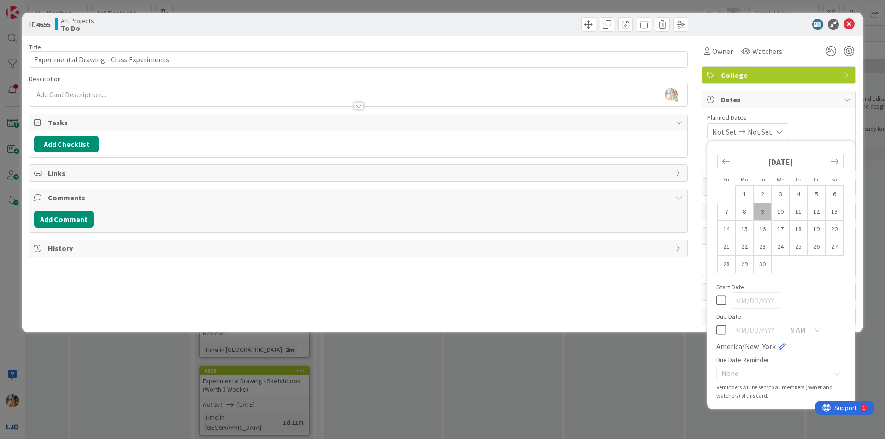
click at [441, 330] on icon at bounding box center [721, 330] width 10 height 11
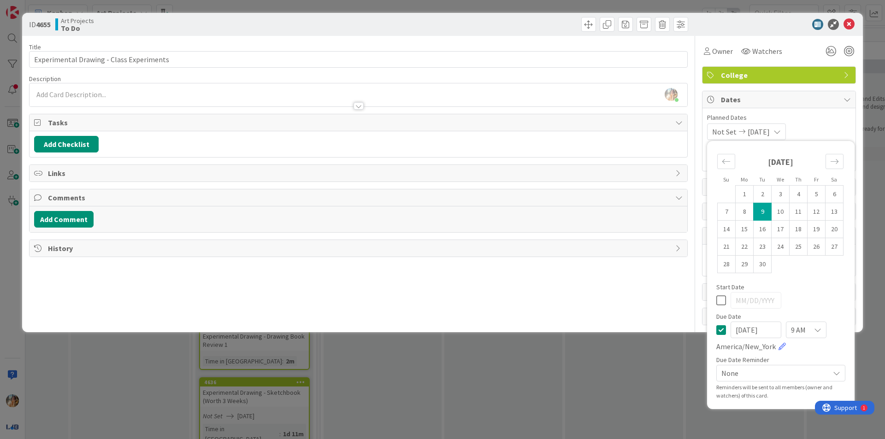
click at [441, 214] on td "9" at bounding box center [763, 212] width 18 height 18
click at [441, 331] on icon at bounding box center [721, 330] width 10 height 11
click at [441, 303] on icon at bounding box center [721, 300] width 10 height 11
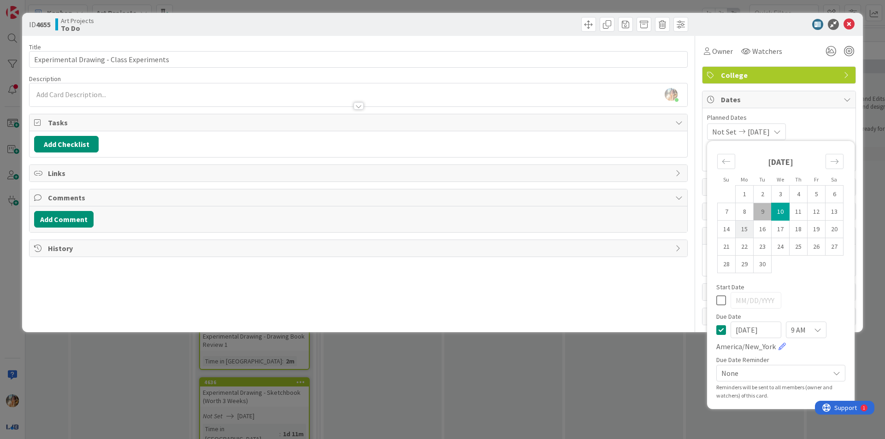
click at [441, 234] on td "15" at bounding box center [745, 230] width 18 height 18
click at [441, 302] on icon at bounding box center [721, 300] width 10 height 11
click at [441, 337] on div "9 AM America/New_York" at bounding box center [780, 337] width 129 height 30
click at [441, 330] on icon at bounding box center [721, 330] width 10 height 11
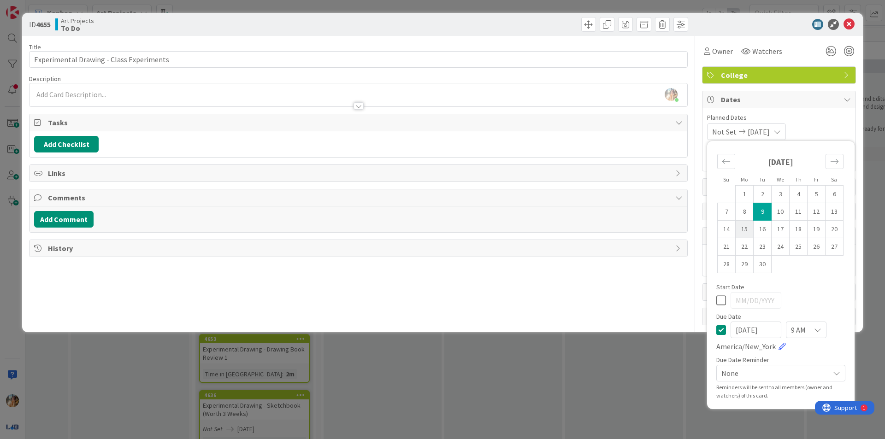
click at [441, 229] on td "15" at bounding box center [745, 230] width 18 height 18
click at [441, 372] on div "ID 4655 Art Projects To Do Title 40 / 128 Experimental Drawing - Class Experime…" at bounding box center [442, 219] width 885 height 439
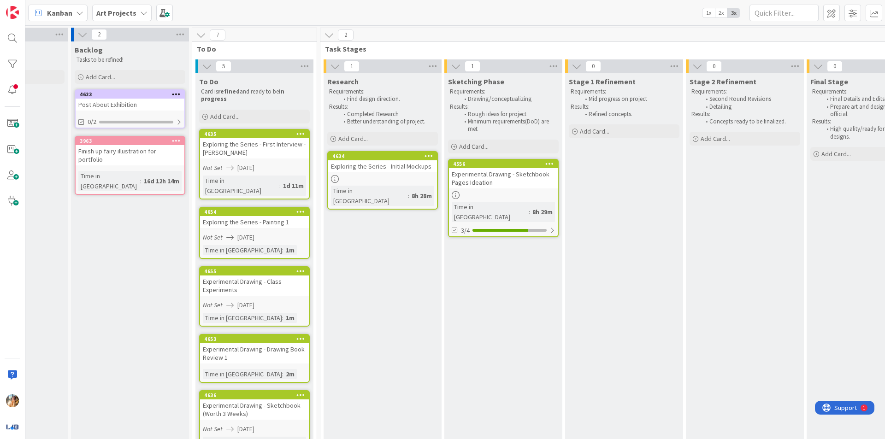
click at [295, 344] on div "Experimental Drawing - Drawing Book Review 1" at bounding box center [254, 353] width 109 height 20
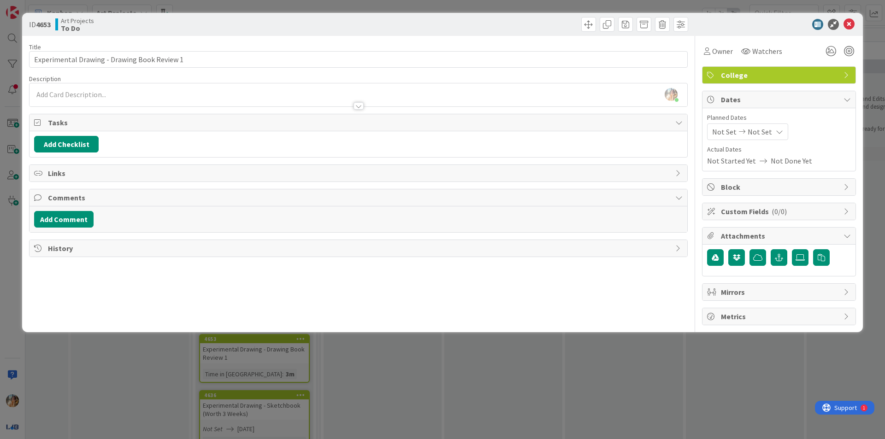
click at [441, 134] on span "Not Set" at bounding box center [724, 131] width 24 height 11
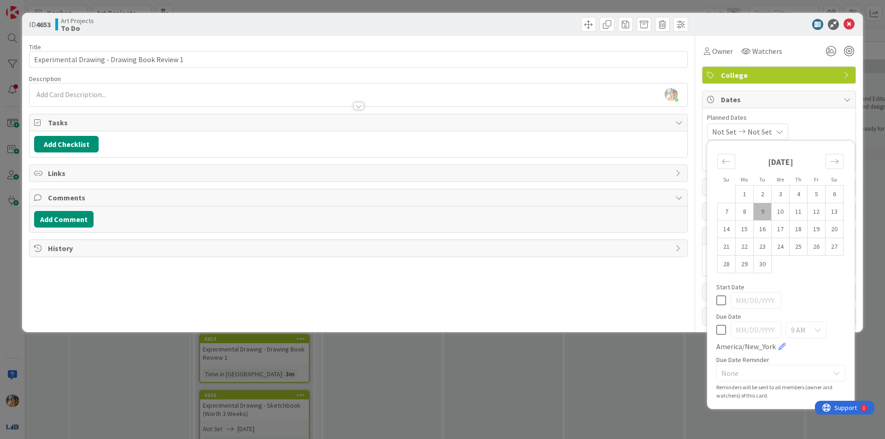
click at [441, 326] on icon at bounding box center [721, 330] width 10 height 11
click at [441, 229] on td "15" at bounding box center [745, 230] width 18 height 18
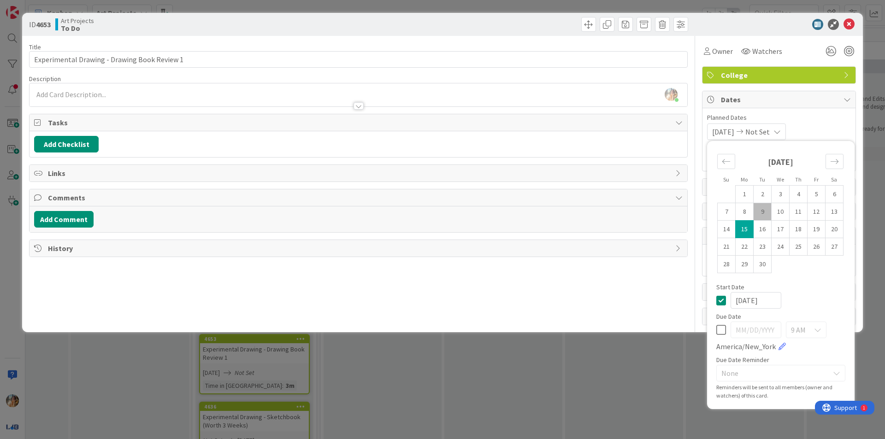
click at [441, 301] on icon at bounding box center [721, 300] width 10 height 11
click at [441, 327] on icon at bounding box center [721, 330] width 10 height 11
click at [441, 234] on td "15" at bounding box center [745, 230] width 18 height 18
click at [441, 27] on icon at bounding box center [849, 24] width 11 height 11
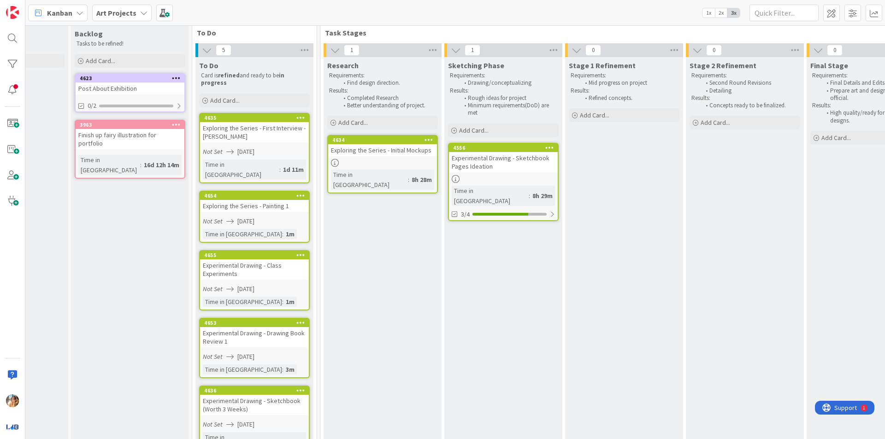
scroll to position [0, 78]
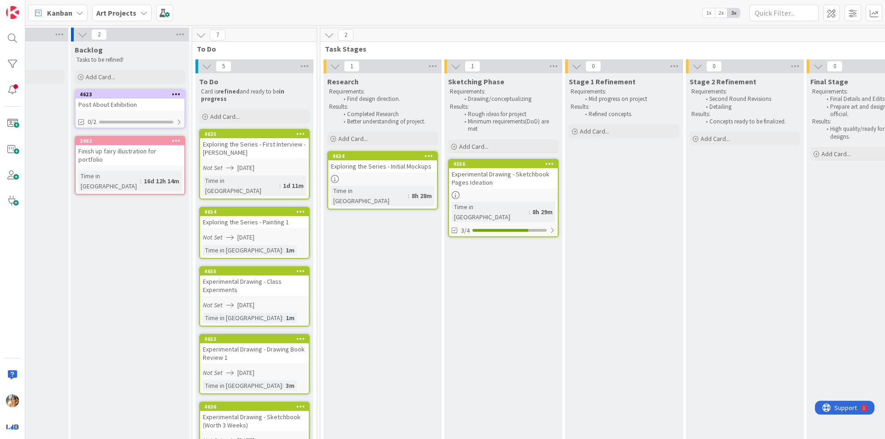
click at [410, 173] on link "4634 Exploring the Series - Initial Mockups Time in [GEOGRAPHIC_DATA] : 8h 28m" at bounding box center [382, 180] width 111 height 59
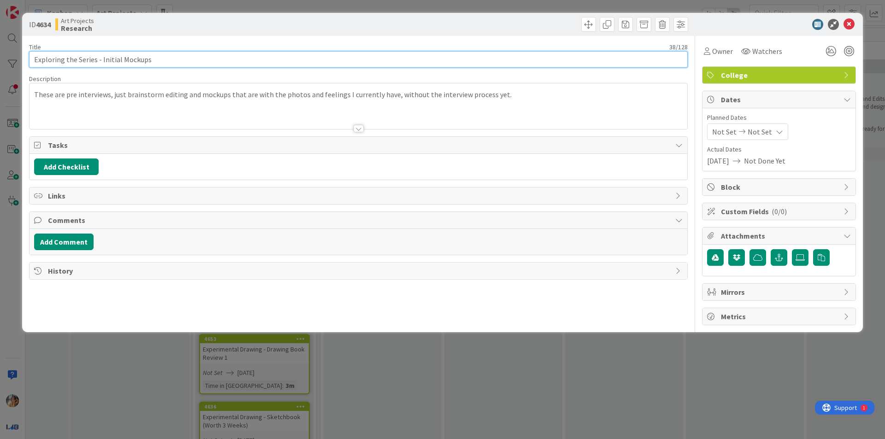
click at [95, 63] on input "Exploring the Series - Initial Mockups" at bounding box center [358, 59] width 659 height 17
click at [194, 58] on input "Exploring the Series/Drawing Book - Initial Mockups" at bounding box center [358, 59] width 659 height 17
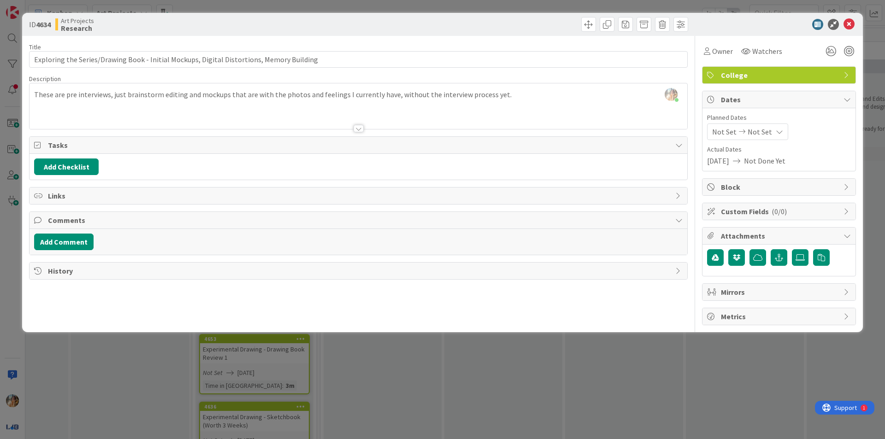
click at [0, 211] on div "ID 4634 Art Projects Research Title 90 / 128 Exploring the Series/Drawing Book …" at bounding box center [442, 219] width 885 height 439
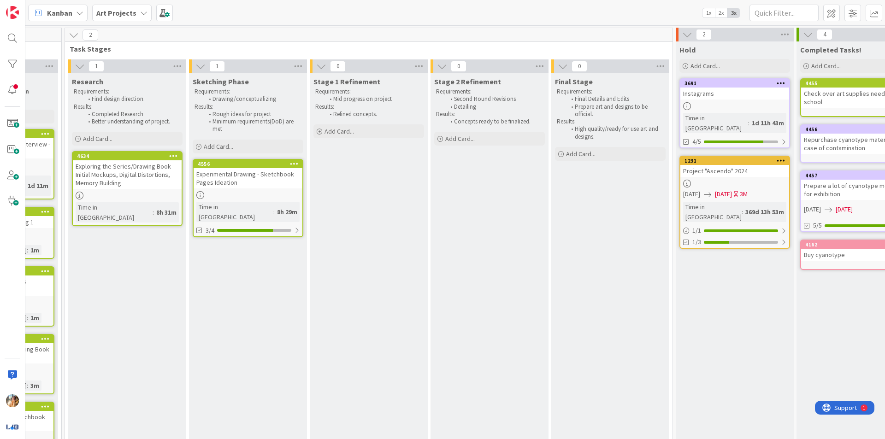
scroll to position [0, 351]
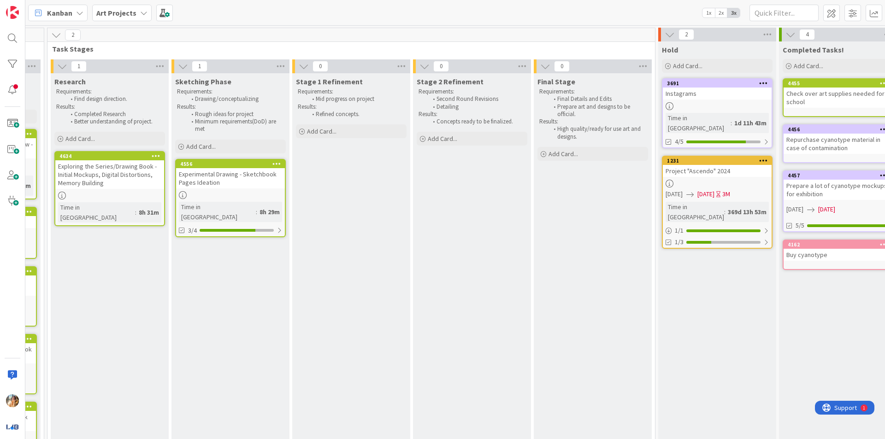
click at [441, 35] on icon at bounding box center [670, 35] width 10 height 10
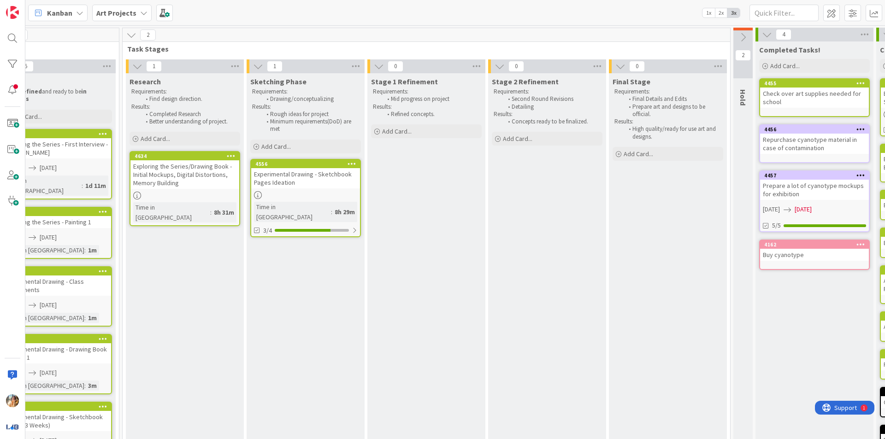
scroll to position [0, 142]
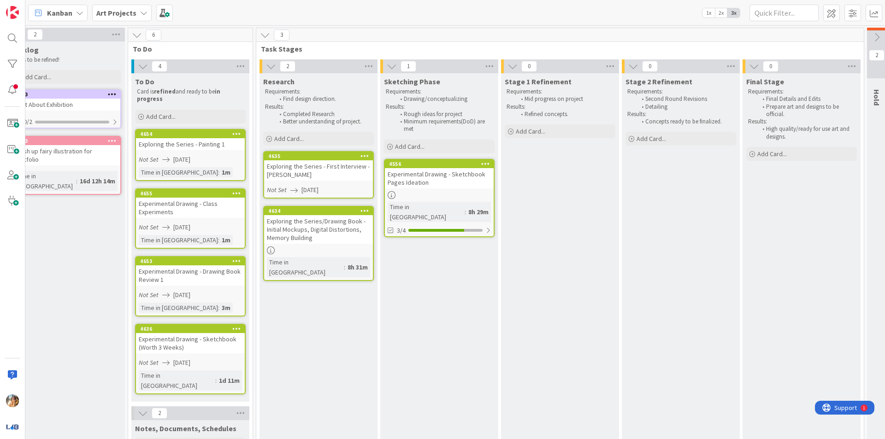
click at [206, 148] on div "Exploring the Series - Painting 1" at bounding box center [190, 144] width 109 height 12
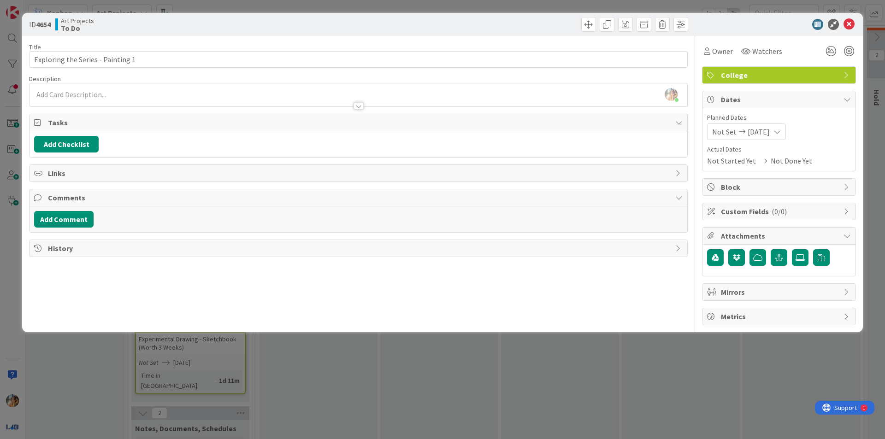
click at [441, 136] on span "[DATE]" at bounding box center [759, 131] width 22 height 11
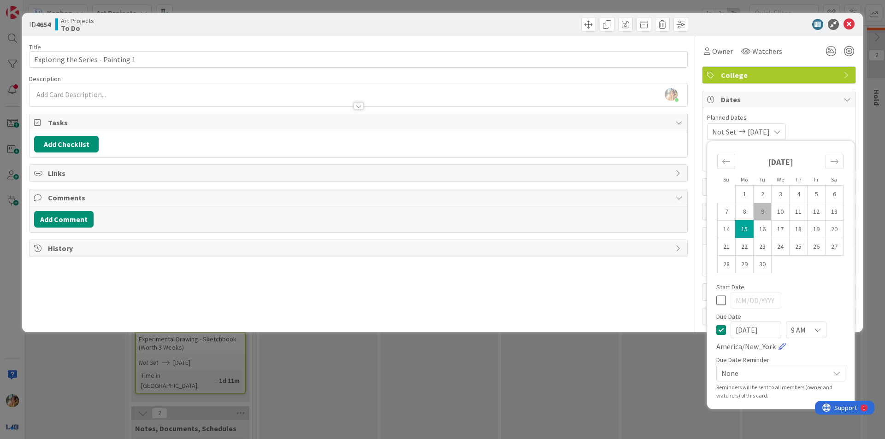
click at [441, 331] on icon at bounding box center [721, 330] width 10 height 11
click at [441, 356] on div "ID 4654 Art Projects To Do Title 34 / 128 Exploring the Series - Painting 1 Des…" at bounding box center [442, 219] width 885 height 439
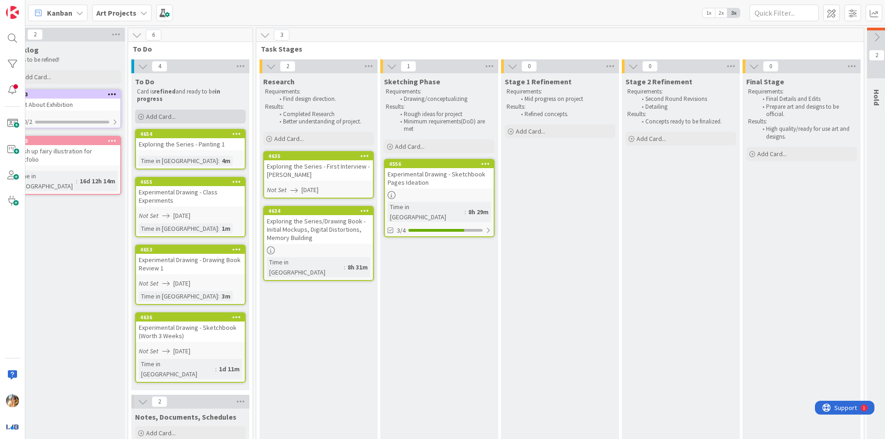
click at [201, 118] on div "Add Card..." at bounding box center [190, 117] width 111 height 14
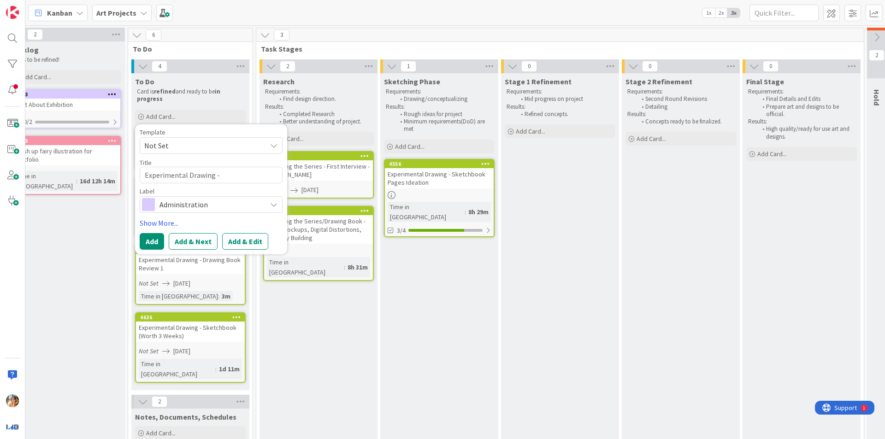
click at [237, 197] on div "Administration" at bounding box center [211, 204] width 143 height 17
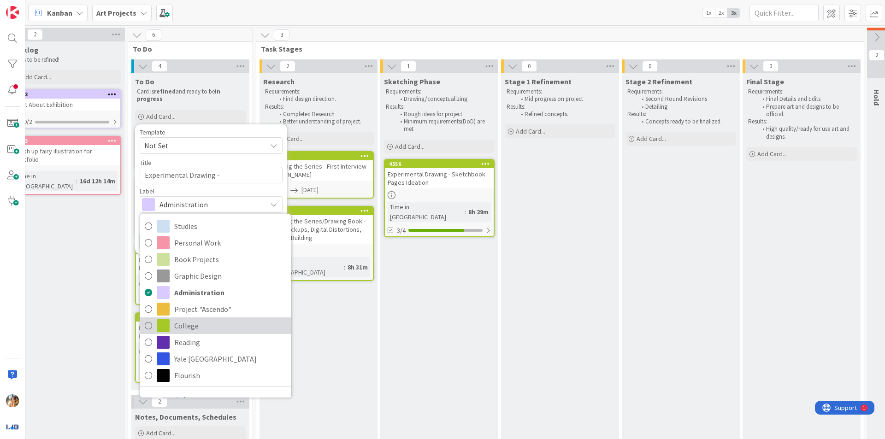
click at [212, 324] on span "College" at bounding box center [230, 326] width 112 height 14
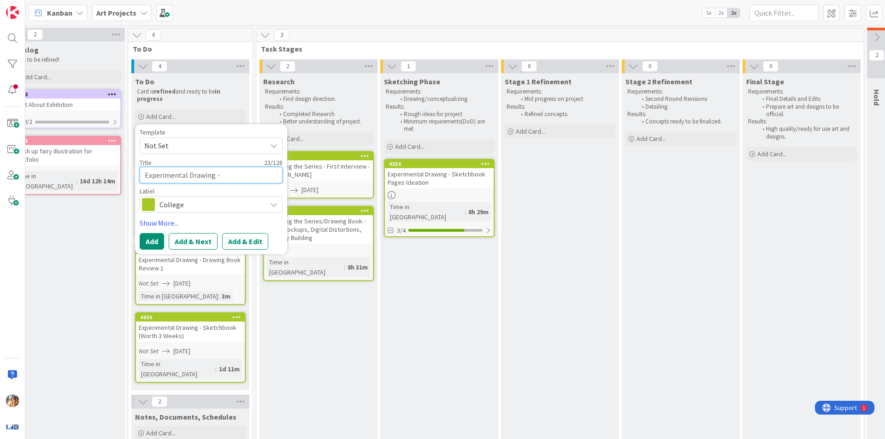
click at [230, 173] on textarea "Experimental Drawing -" at bounding box center [211, 175] width 143 height 17
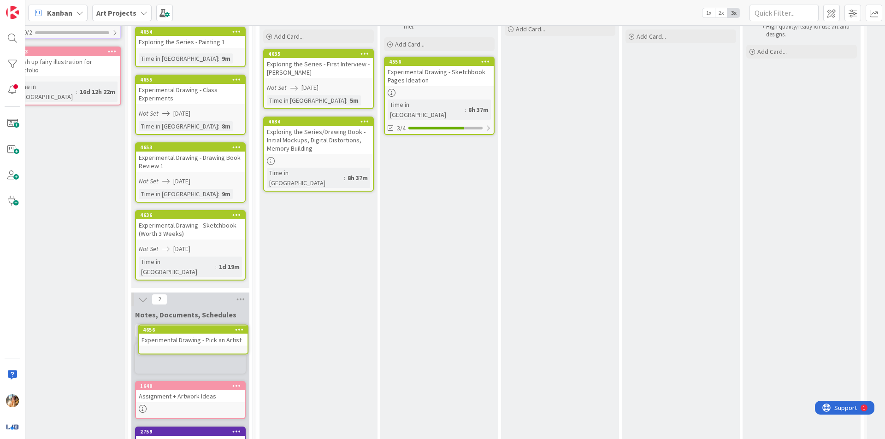
scroll to position [107, 142]
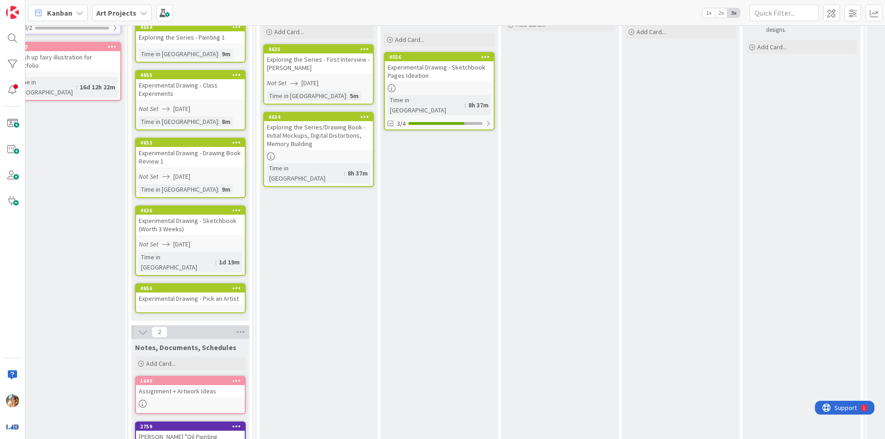
click at [441, 168] on div "Stage 2 Refinement Requirements: Second Round Revisions Detailing Results: Conc…" at bounding box center [681, 226] width 118 height 521
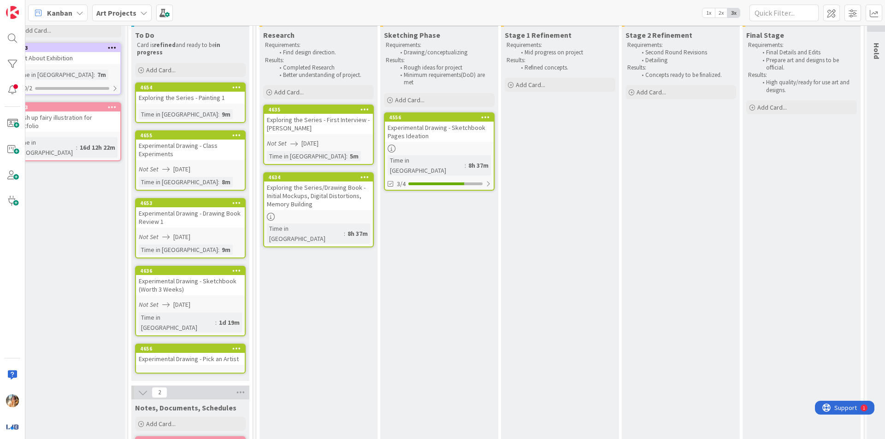
scroll to position [46, 142]
click at [135, 12] on div "Art Projects" at bounding box center [121, 13] width 59 height 17
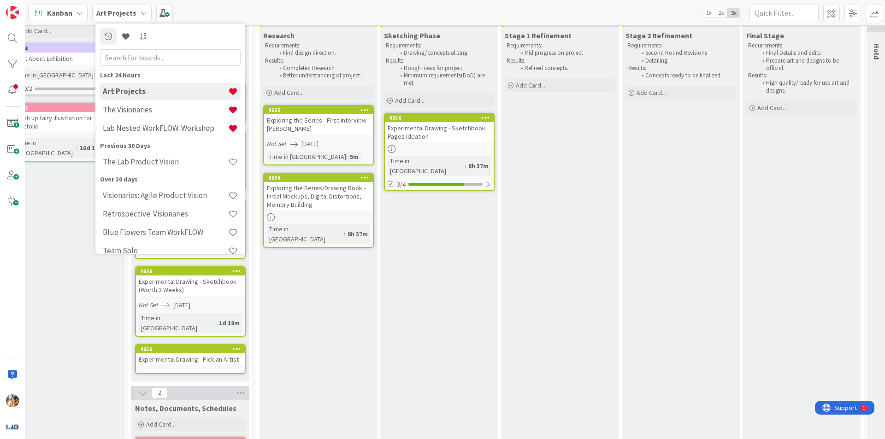
click at [170, 112] on h4 "The Visionaries" at bounding box center [165, 109] width 125 height 9
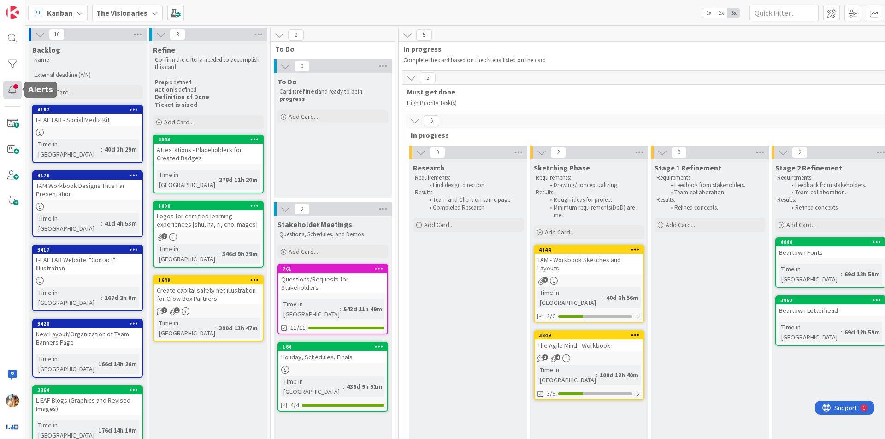
click at [16, 86] on div at bounding box center [12, 90] width 18 height 18
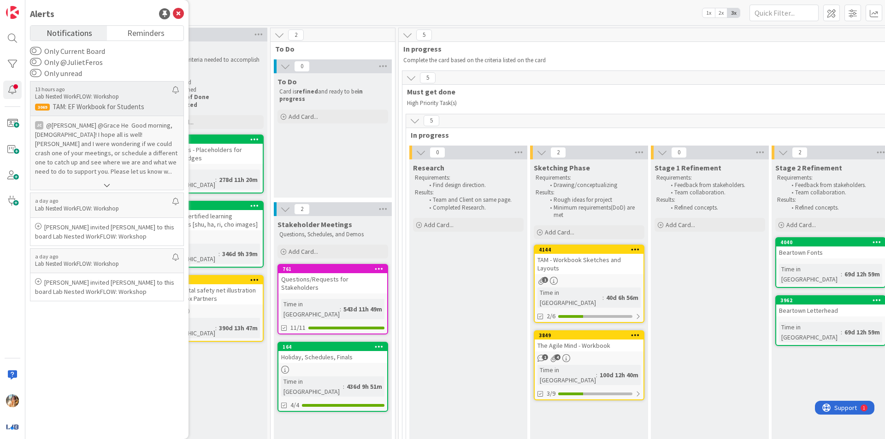
click at [113, 145] on p "@[PERSON_NAME]﻿ ﻿@Grace He ﻿ Good morning, [DEMOGRAPHIC_DATA]! I hope all is we…" at bounding box center [107, 148] width 144 height 55
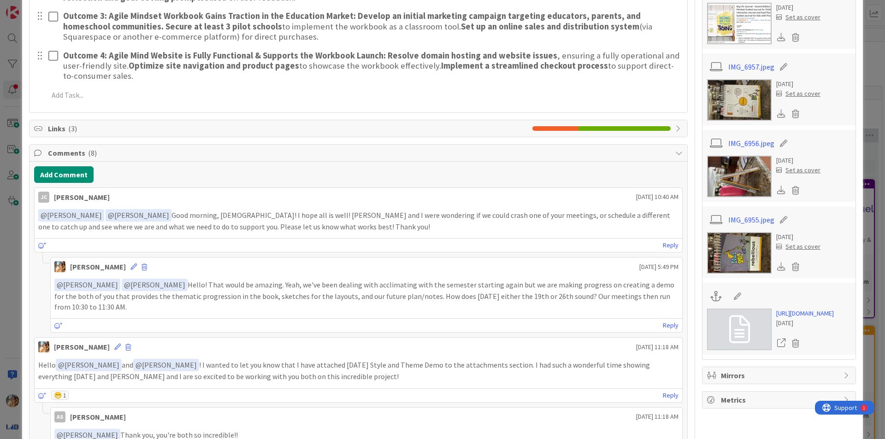
scroll to position [1014, 0]
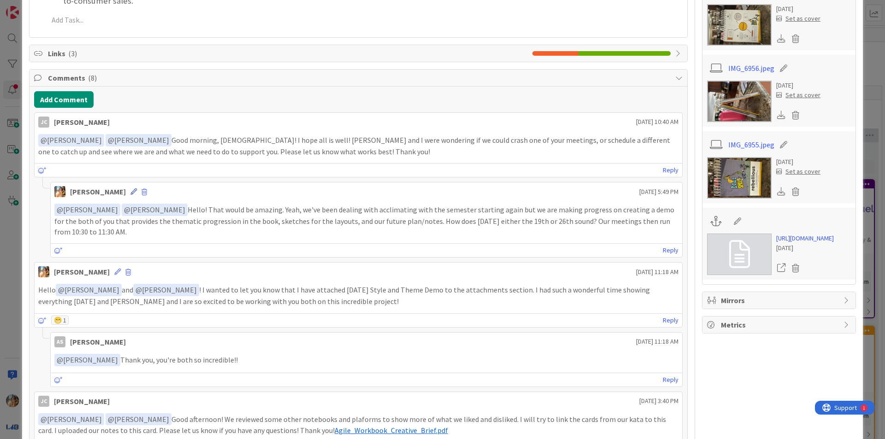
click at [130, 191] on icon at bounding box center [133, 192] width 6 height 6
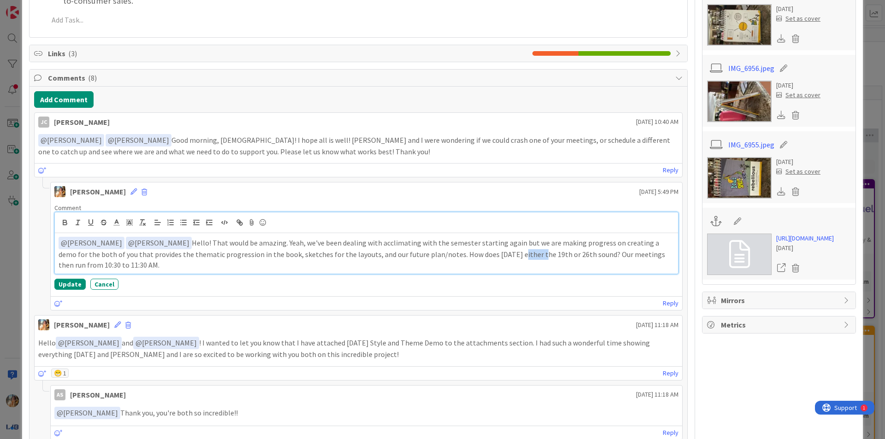
drag, startPoint x: 485, startPoint y: 258, endPoint x: 466, endPoint y: 256, distance: 19.0
click at [441, 256] on p "﻿ @ Grace He ﻿ ﻿ @ [PERSON_NAME] ﻿ Hello! That would be amazing. Yeah, we've be…" at bounding box center [367, 253] width 616 height 33
drag, startPoint x: 497, startPoint y: 253, endPoint x: 476, endPoint y: 256, distance: 21.4
click at [441, 256] on p "﻿ @ Grace He ﻿ ﻿ @ [PERSON_NAME] ﻿ Hello! That would be amazing. Yeah, we've be…" at bounding box center [367, 253] width 616 height 33
click at [64, 280] on button "Update" at bounding box center [69, 284] width 31 height 11
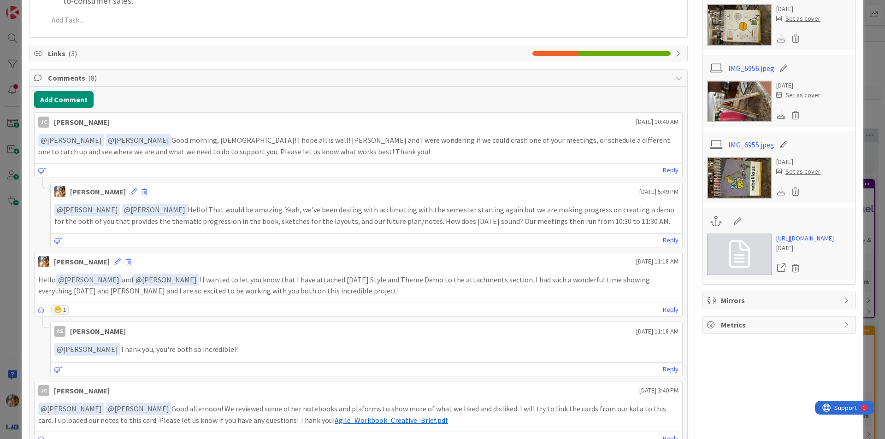
click at [109, 190] on div "[PERSON_NAME] [DATE] 5:49 PM" at bounding box center [366, 190] width 631 height 15
click at [130, 190] on icon at bounding box center [133, 192] width 6 height 6
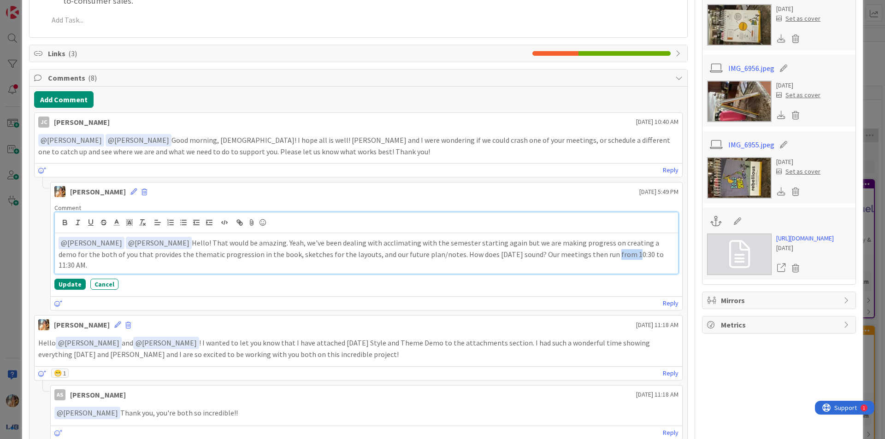
drag, startPoint x: 575, startPoint y: 254, endPoint x: 558, endPoint y: 257, distance: 16.9
click at [441, 256] on p "﻿ @ Grace He ﻿ ﻿ @ [PERSON_NAME] ﻿ Hello! That would be amazing. Yeah, we've be…" at bounding box center [367, 253] width 616 height 33
click at [78, 282] on button "Update" at bounding box center [69, 284] width 31 height 11
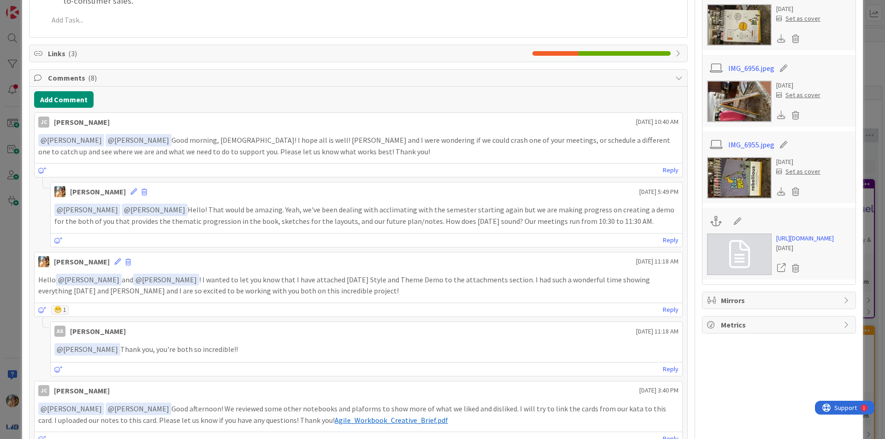
click at [16, 222] on div "ID 3069 Lab Nested WorkFLOW: Workshop Teams are working Title 29 / 128 TAM: EF …" at bounding box center [442, 219] width 885 height 439
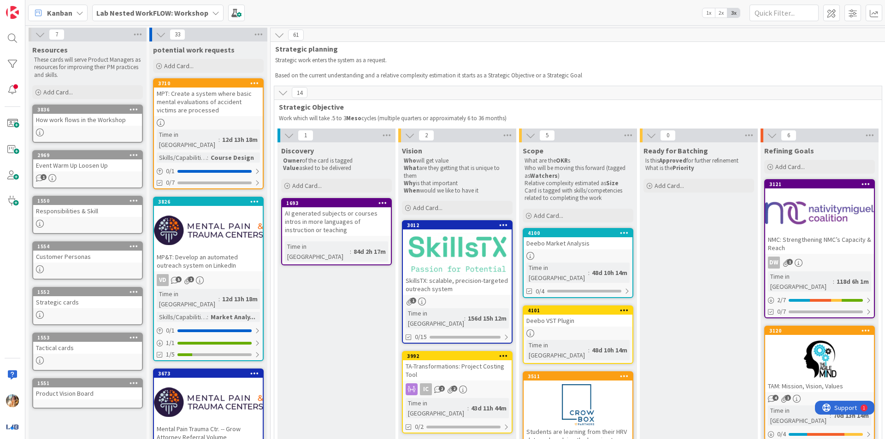
click at [175, 10] on b "Lab Nested WorkFLOW: Workshop" at bounding box center [152, 12] width 112 height 9
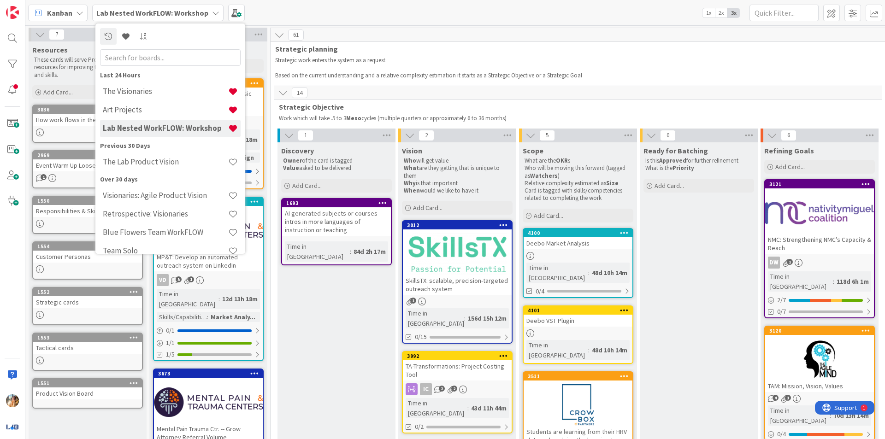
click at [197, 98] on div "The Visionaries" at bounding box center [170, 92] width 141 height 18
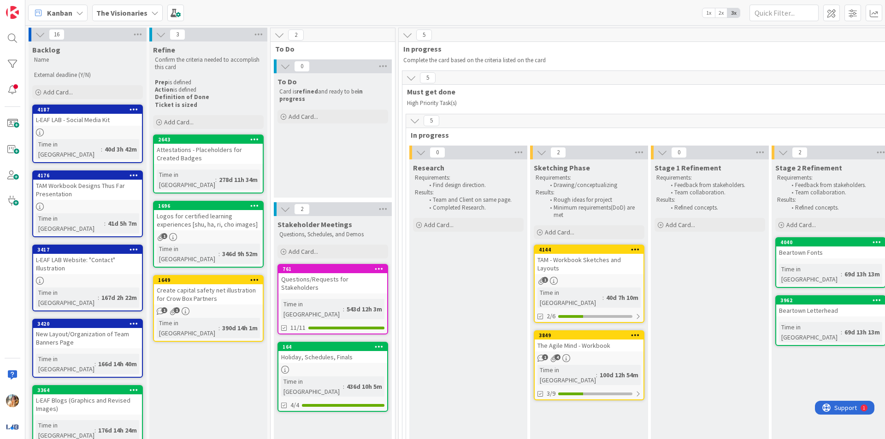
click at [140, 11] on b "The Visionaries" at bounding box center [121, 12] width 51 height 9
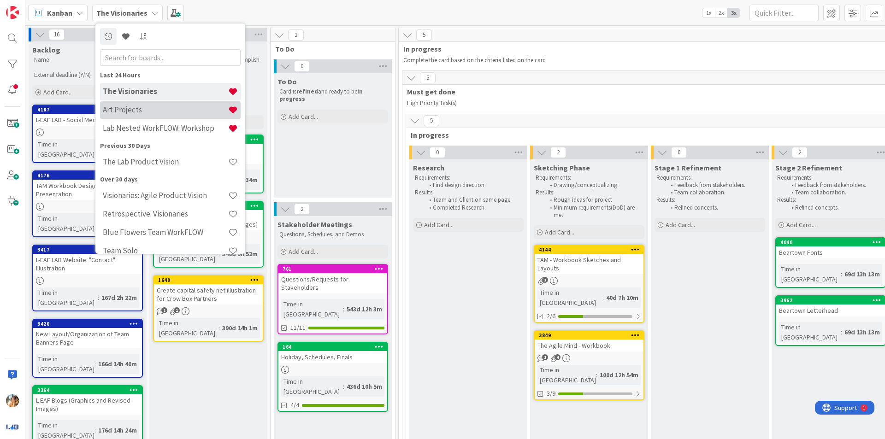
click at [182, 109] on h4 "Art Projects" at bounding box center [165, 109] width 125 height 9
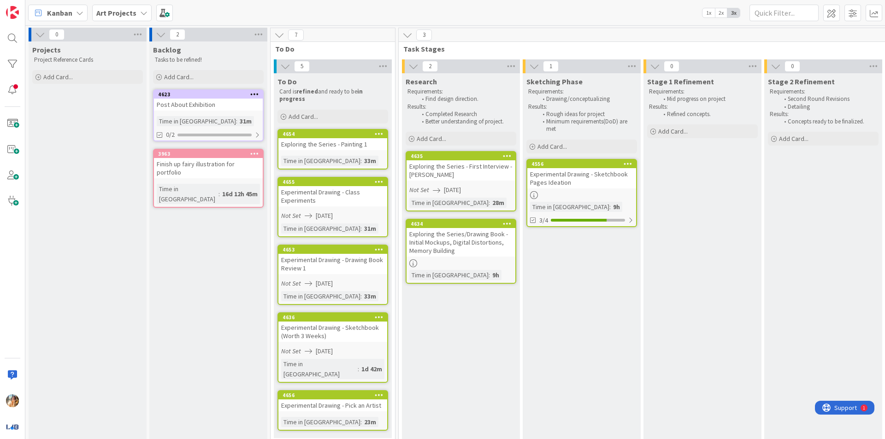
click at [441, 184] on div "Experimental Drawing - Sketchbook Pages Ideation" at bounding box center [581, 178] width 109 height 20
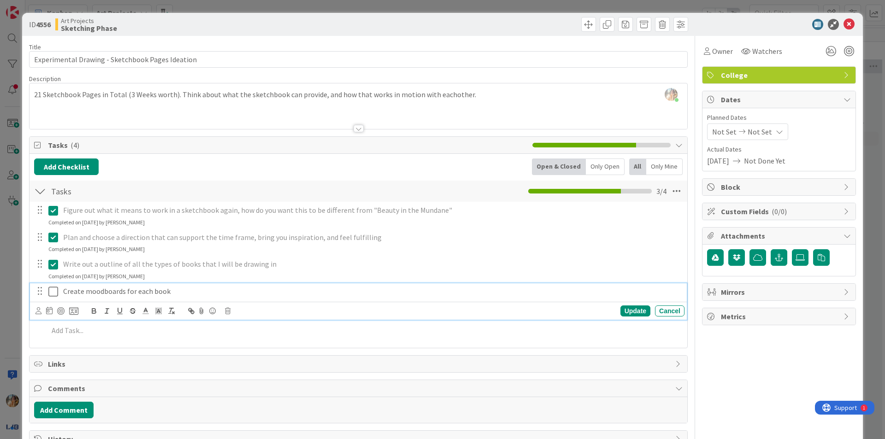
click at [60, 292] on div "Create moodboards for each book" at bounding box center [371, 291] width 625 height 16
click at [54, 293] on icon at bounding box center [53, 291] width 10 height 11
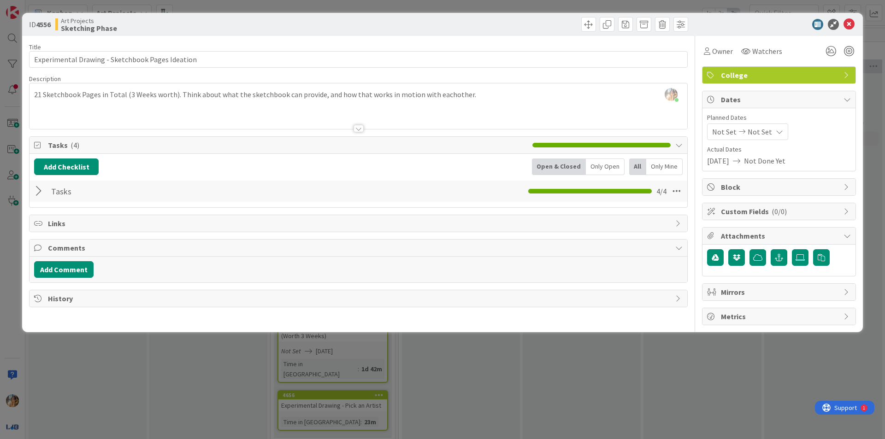
click at [0, 276] on div "ID 4556 Art Projects Sketching Phase Title 48 / 128 Experimental Drawing - Sket…" at bounding box center [442, 219] width 885 height 439
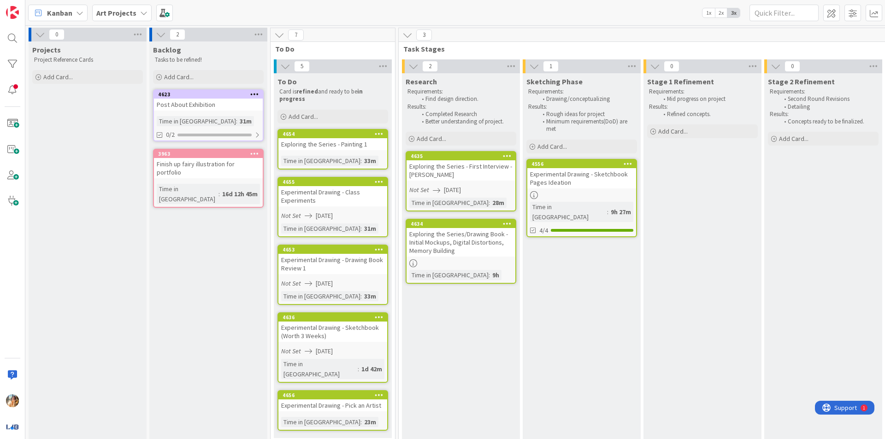
click at [441, 169] on div "Experimental Drawing - Sketchbook Pages Ideation" at bounding box center [581, 178] width 109 height 20
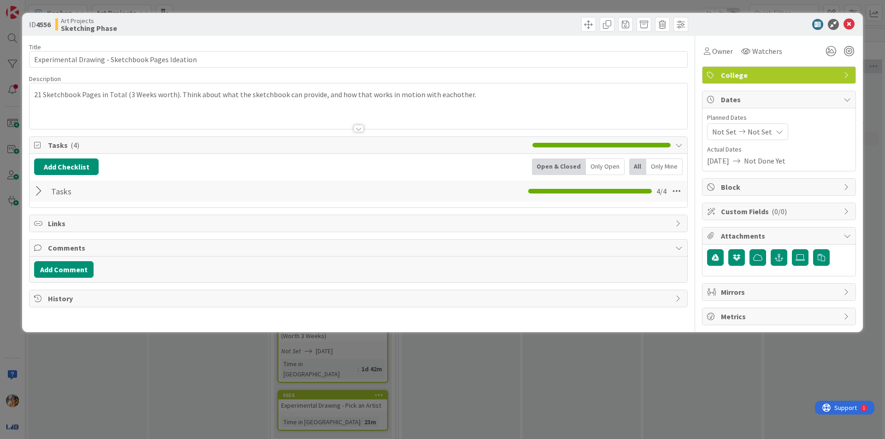
click at [441, 365] on div "ID 4556 Art Projects Sketching Phase Title 48 / 128 Experimental Drawing - Sket…" at bounding box center [442, 219] width 885 height 439
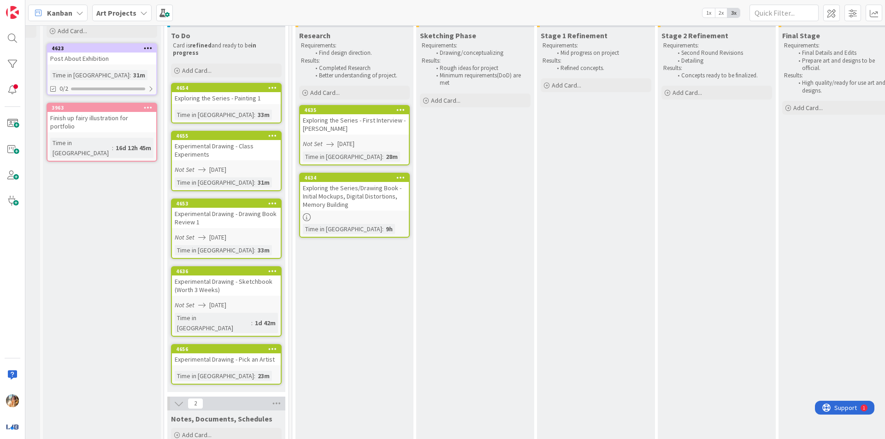
scroll to position [0, 106]
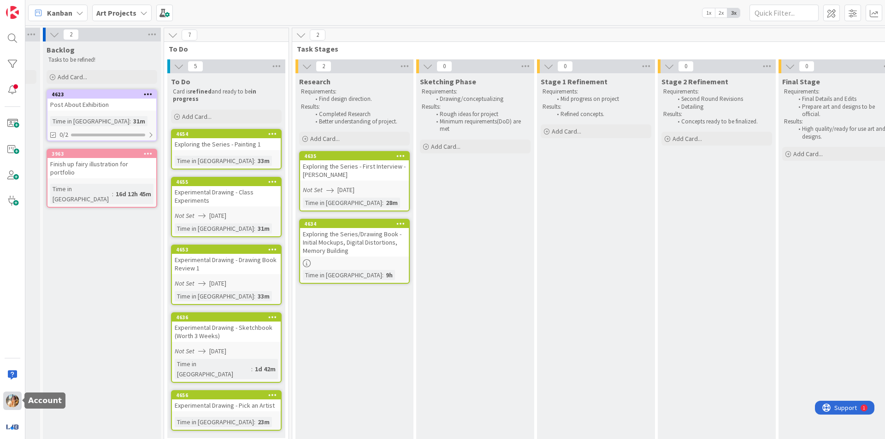
click at [18, 396] on div at bounding box center [12, 401] width 18 height 18
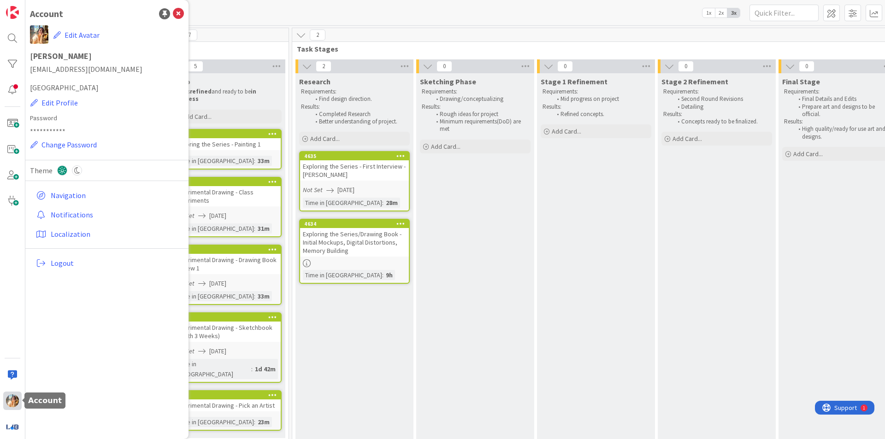
click at [18, 396] on div at bounding box center [12, 401] width 18 height 18
click at [114, 266] on span "Logout" at bounding box center [116, 263] width 130 height 11
